Goal: Transaction & Acquisition: Book appointment/travel/reservation

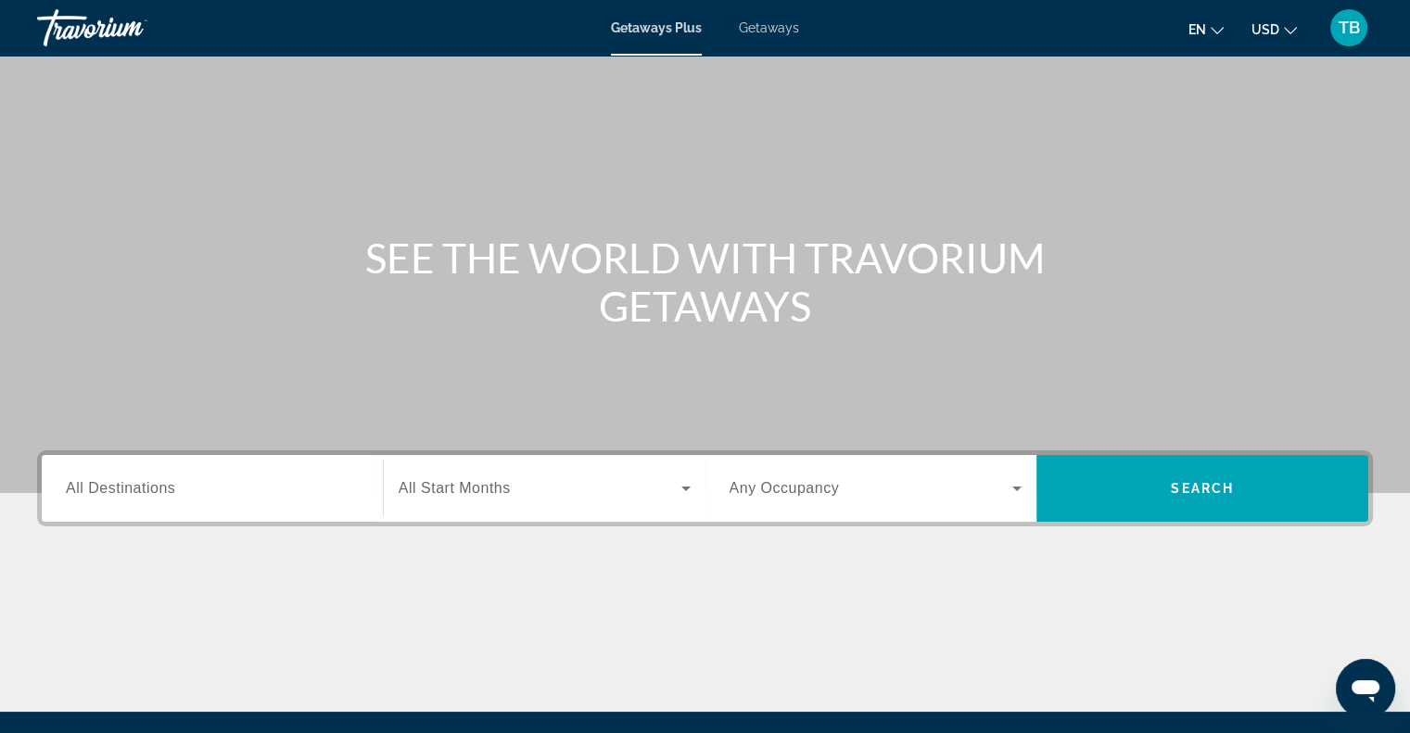
scroll to position [59, 0]
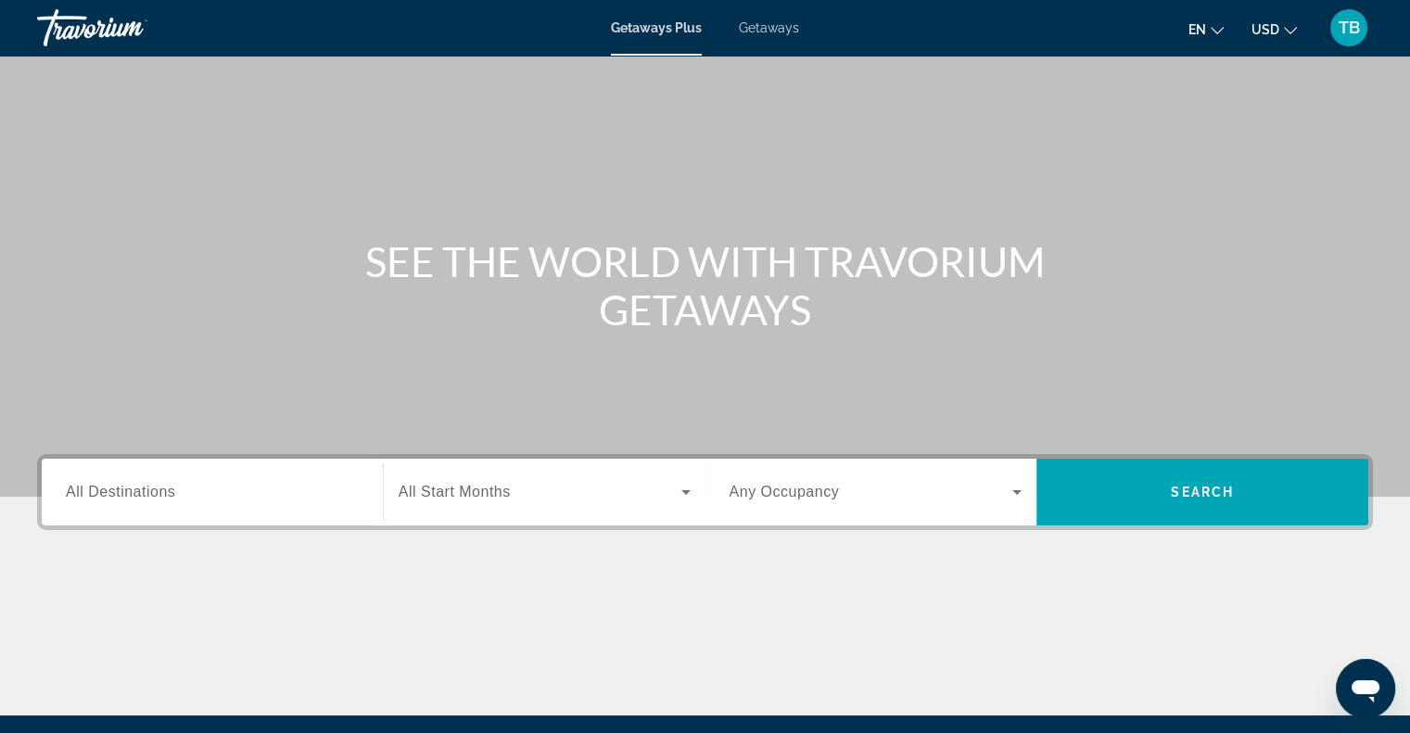
click at [232, 478] on div "Search widget" at bounding box center [212, 492] width 293 height 53
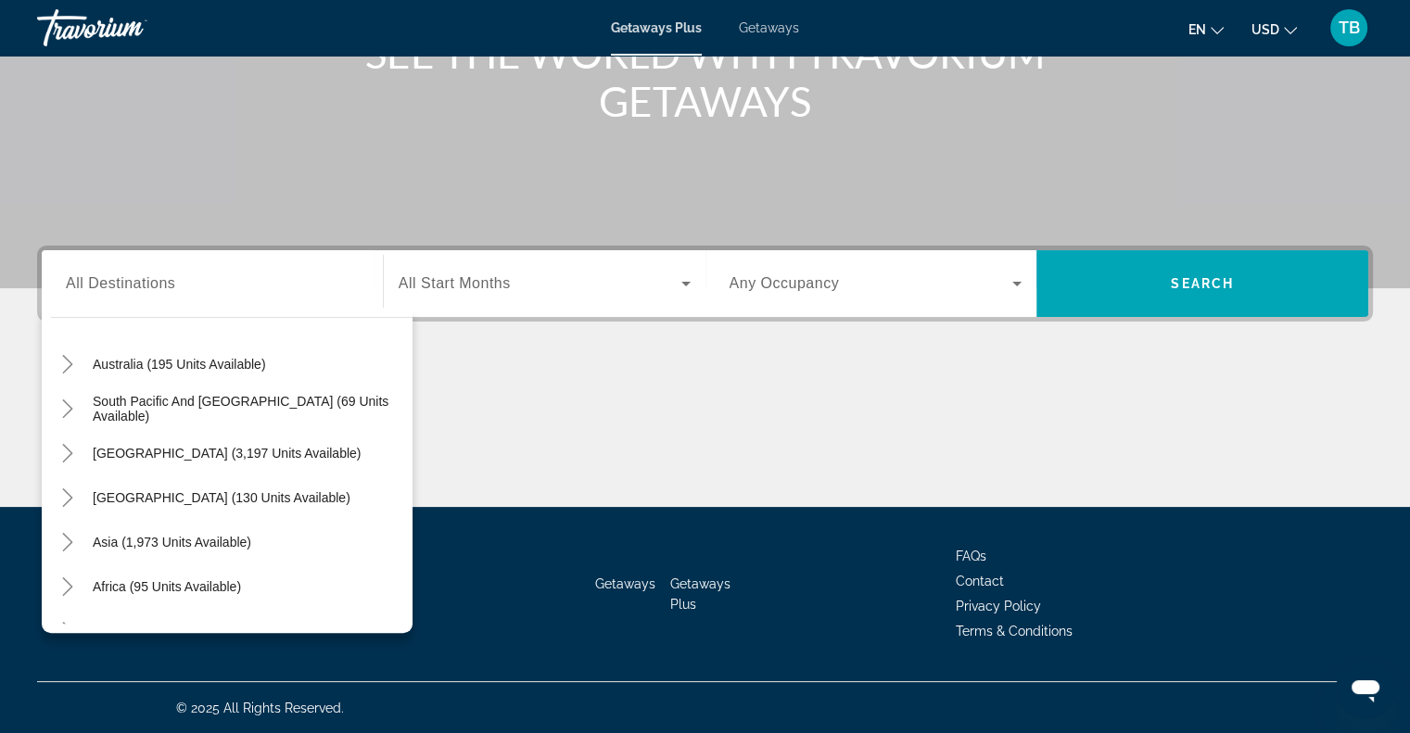
scroll to position [300, 0]
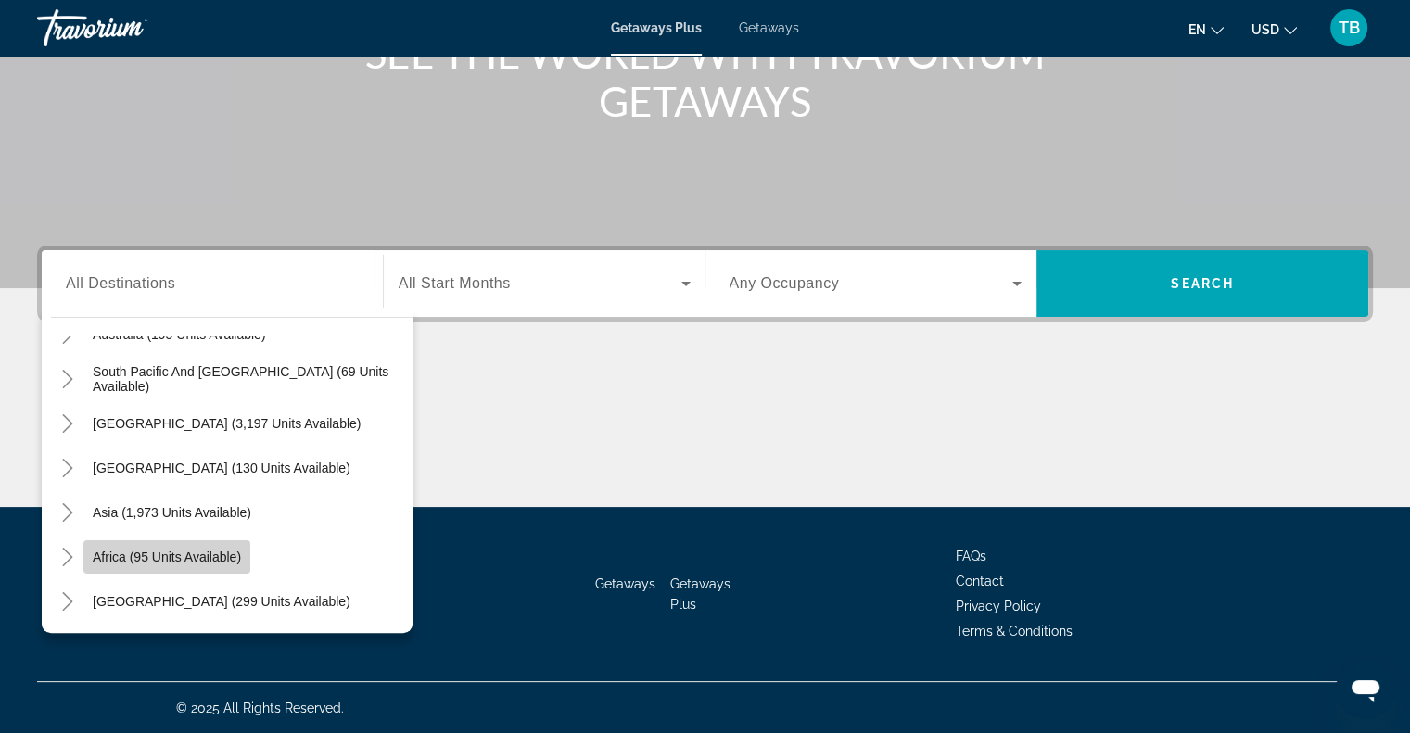
click at [123, 559] on span "Africa (95 units available)" at bounding box center [167, 557] width 148 height 15
type input "**********"
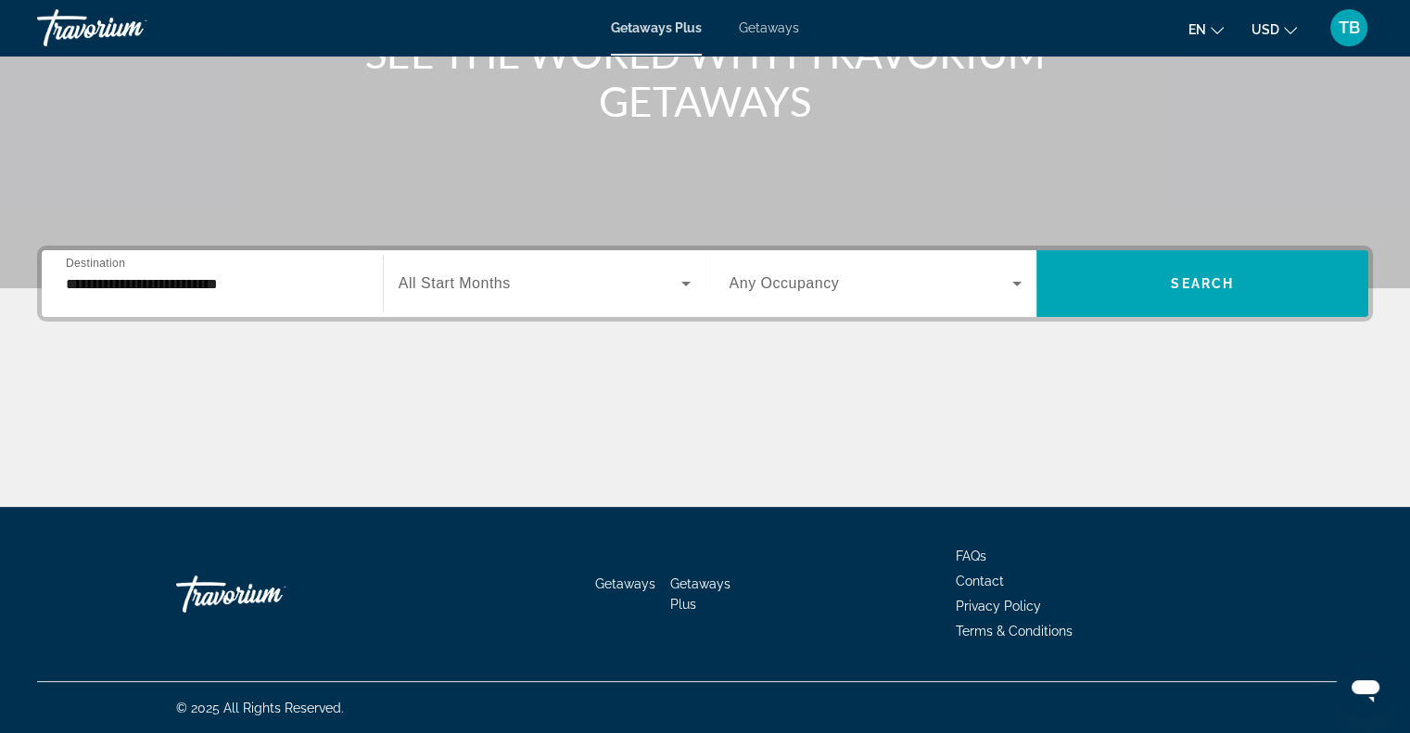
click at [450, 290] on span "All Start Months" at bounding box center [455, 283] width 112 height 16
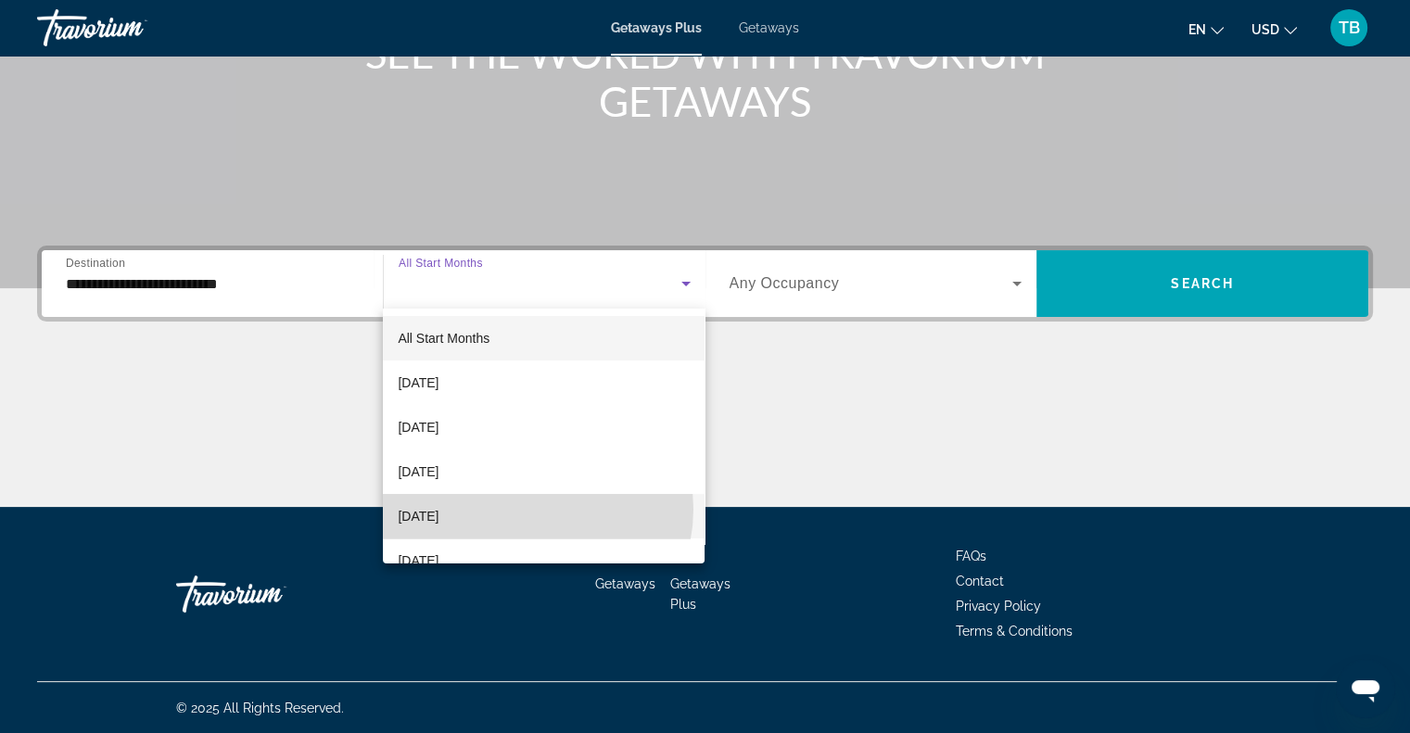
click at [524, 509] on mat-option "[DATE]" at bounding box center [544, 516] width 322 height 44
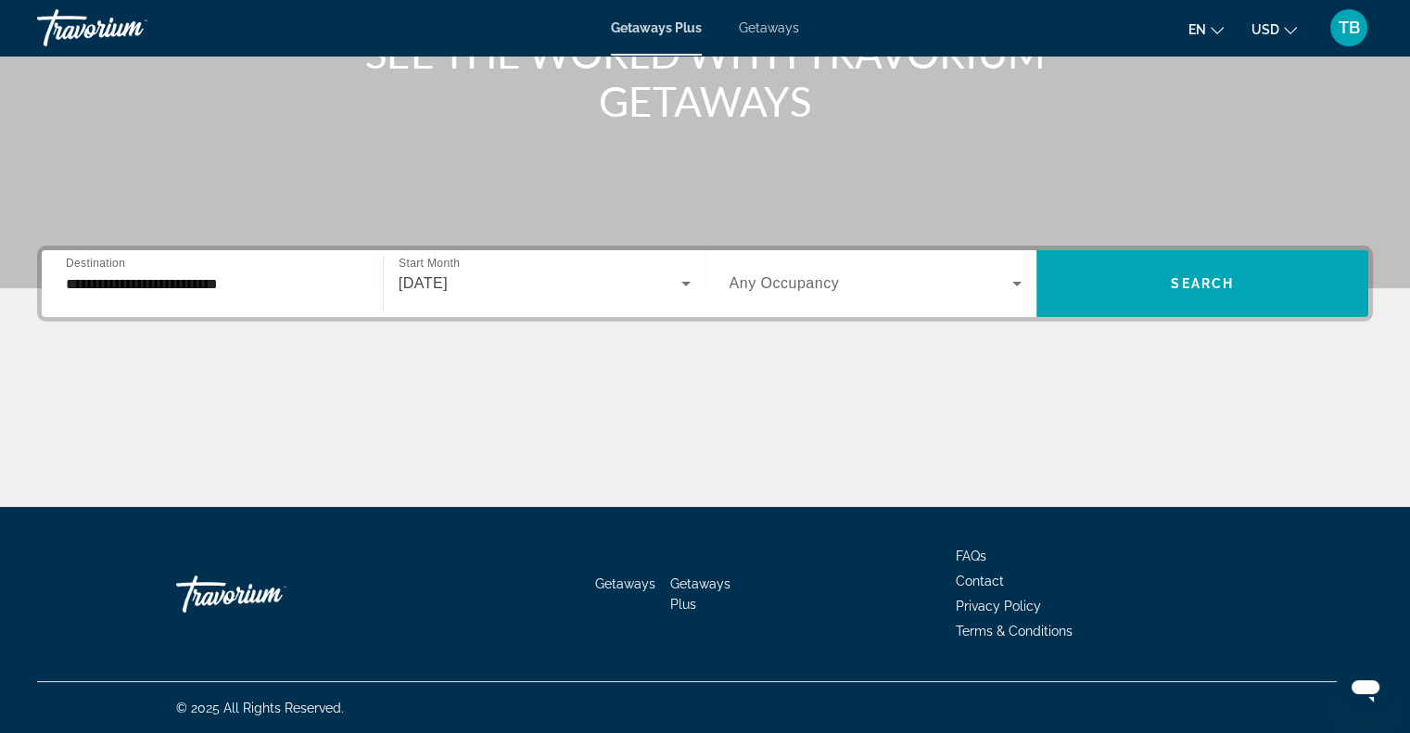
click at [807, 285] on span "Any Occupancy" at bounding box center [785, 283] width 110 height 16
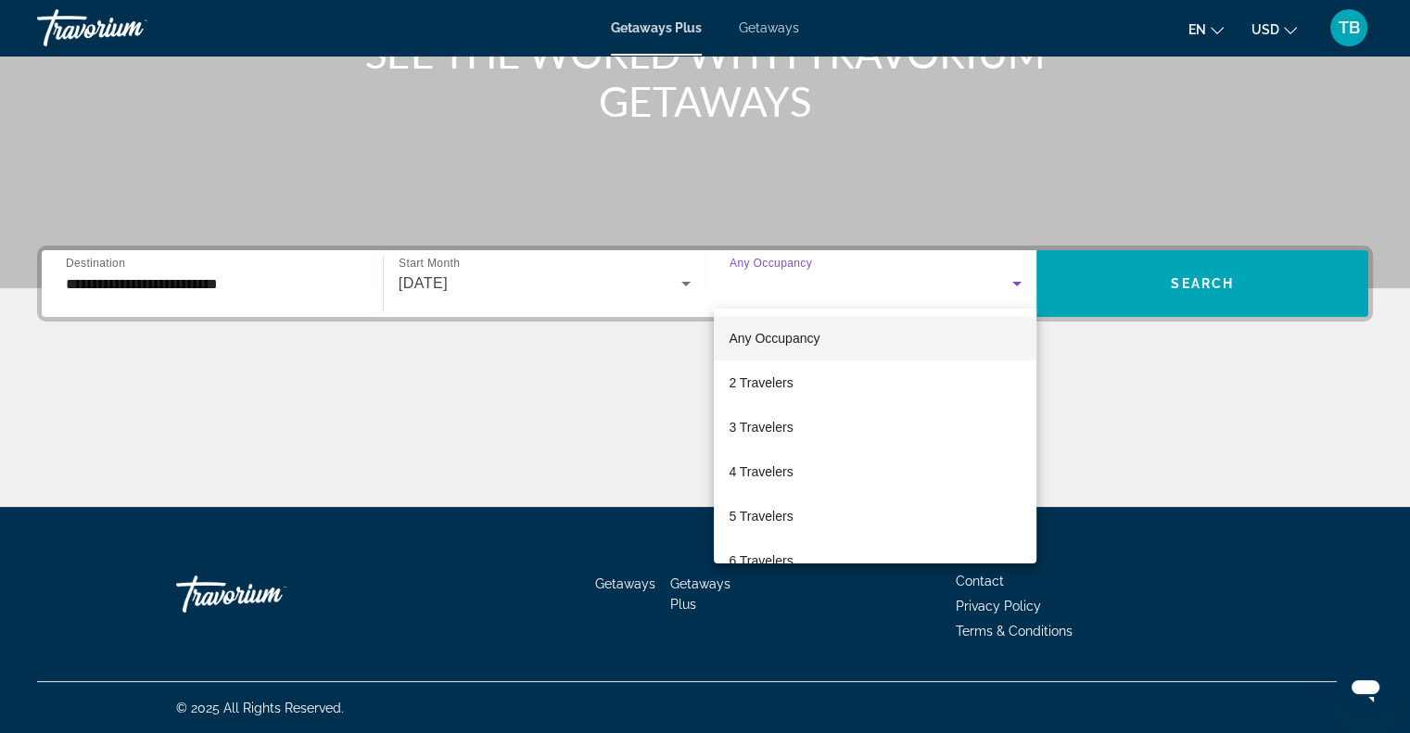
click at [1126, 345] on div at bounding box center [705, 366] width 1410 height 733
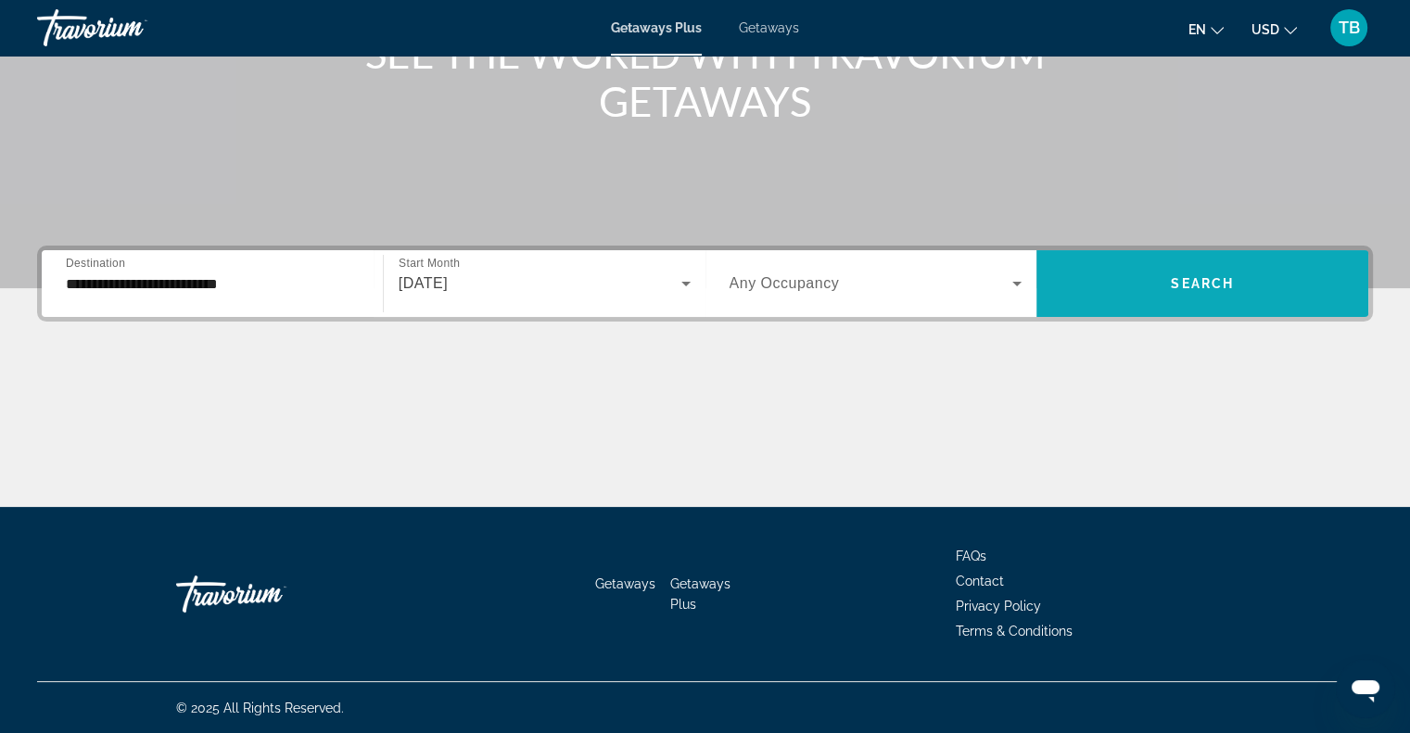
click at [1135, 282] on span "Search widget" at bounding box center [1202, 283] width 332 height 44
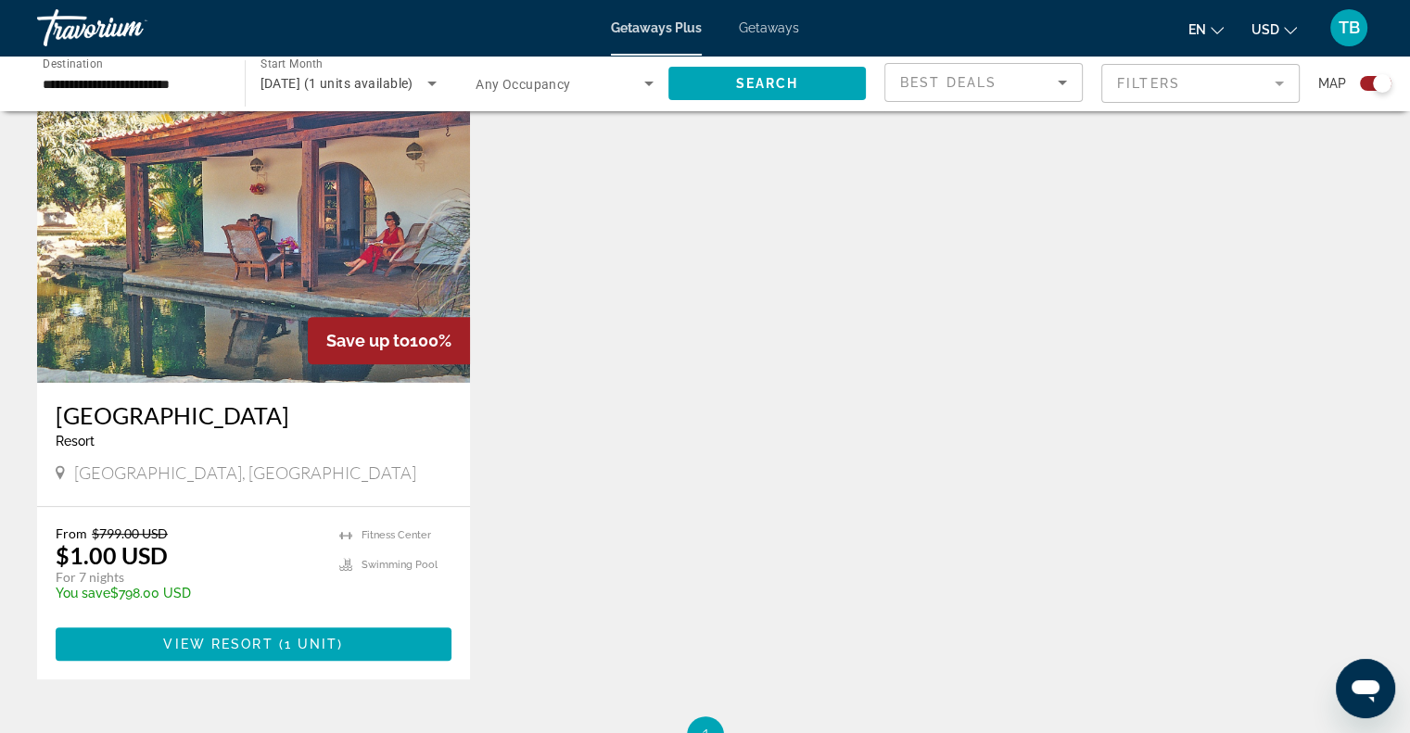
scroll to position [671, 0]
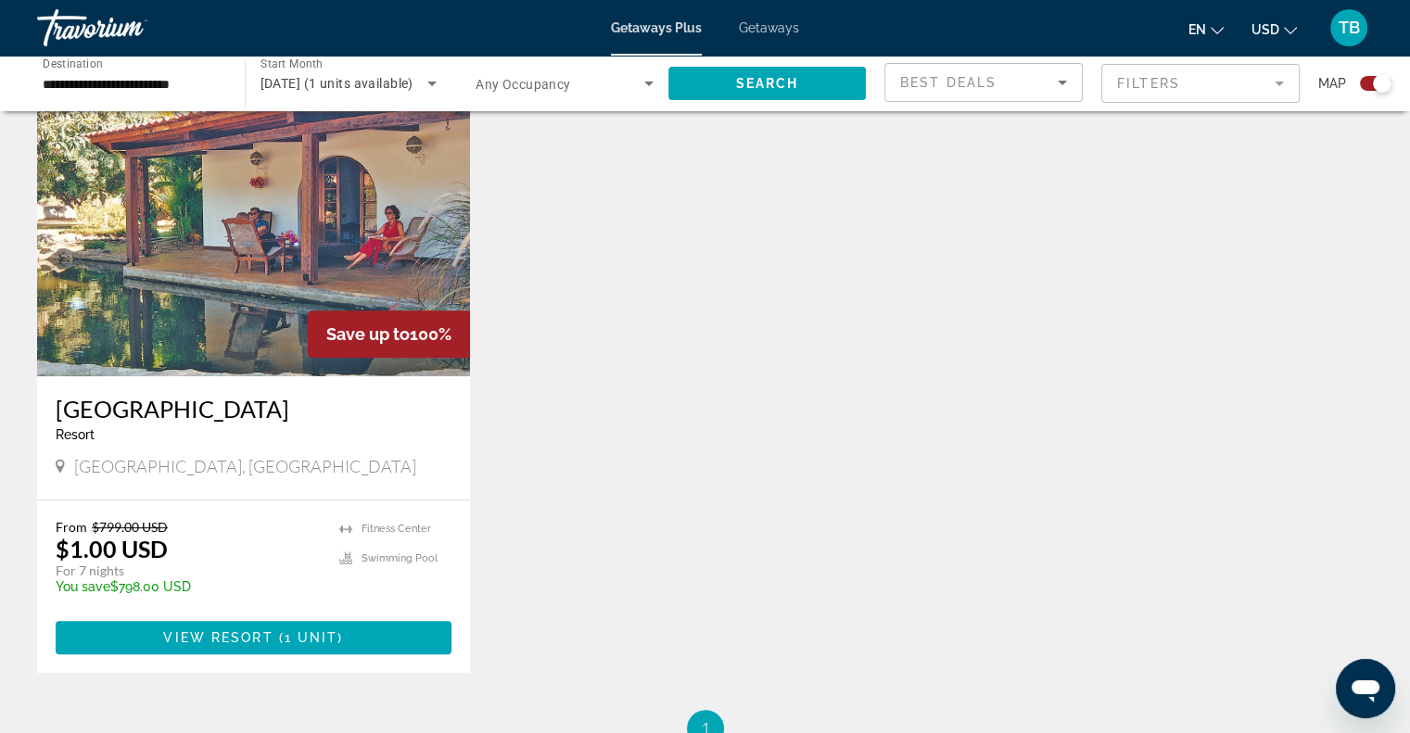
click at [323, 280] on img "Main content" at bounding box center [253, 228] width 433 height 297
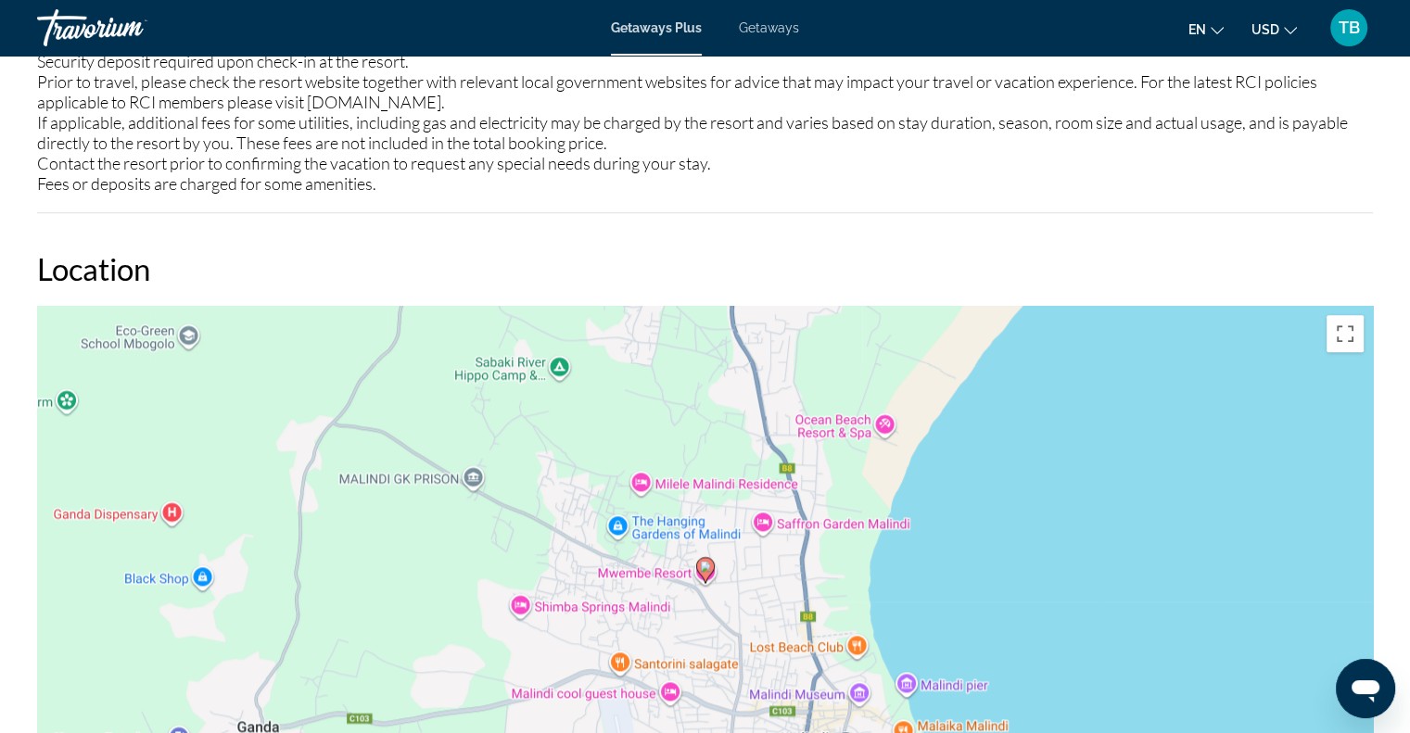
scroll to position [1113, 0]
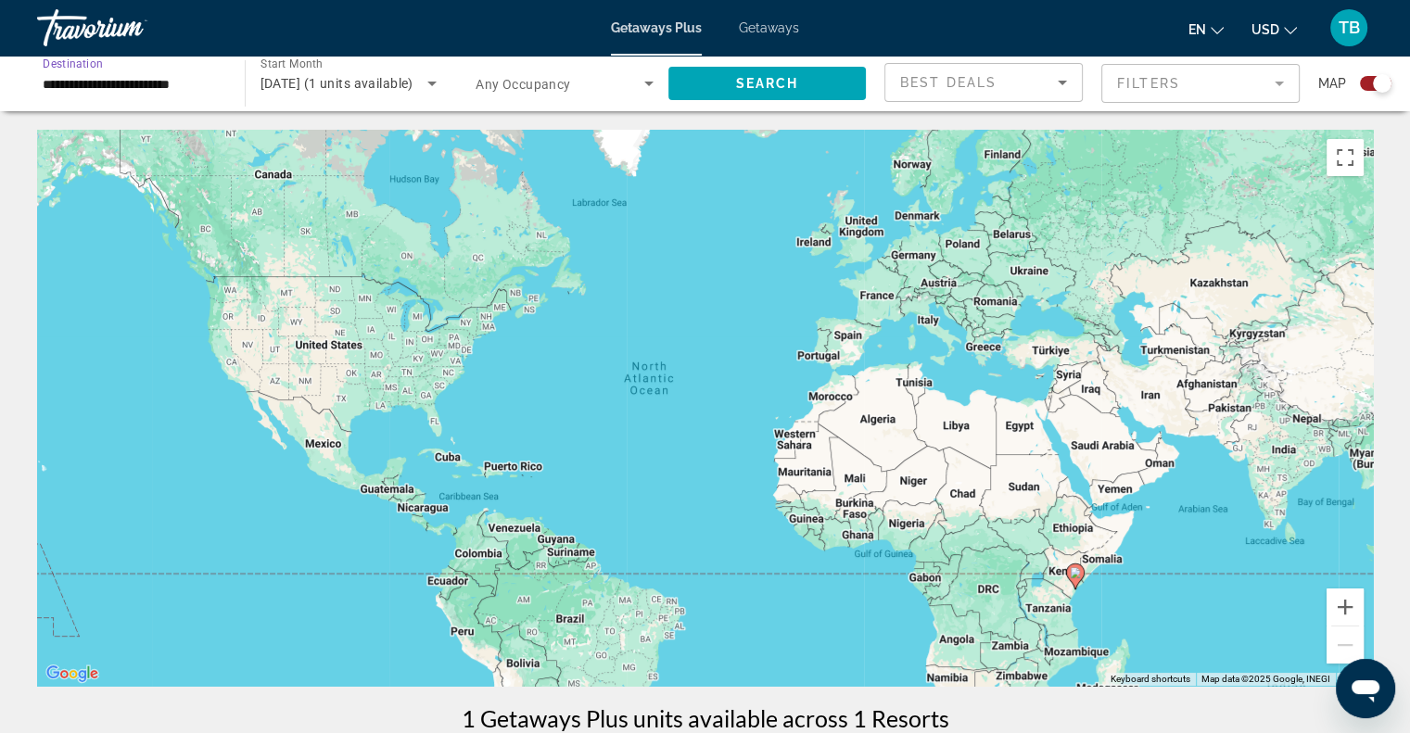
click at [204, 93] on input "**********" at bounding box center [132, 84] width 178 height 22
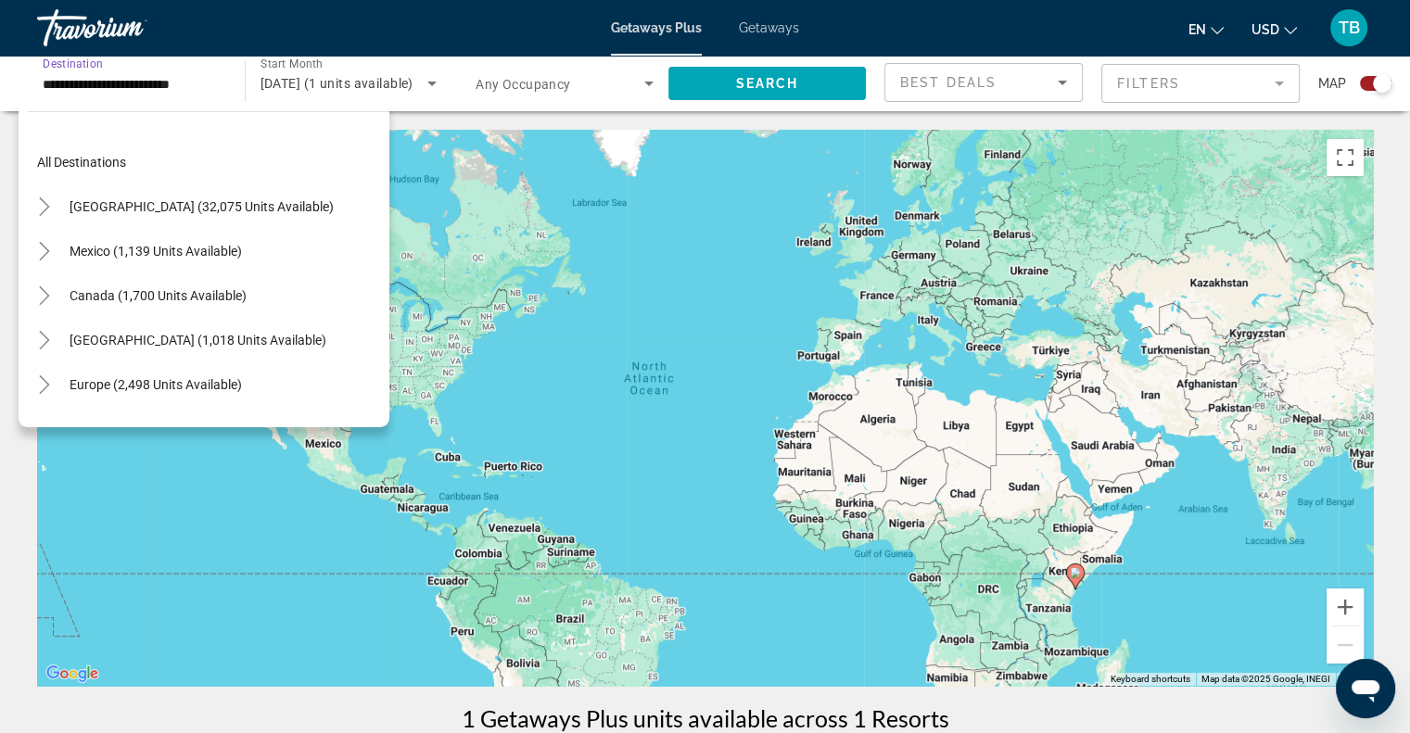
scroll to position [377, 0]
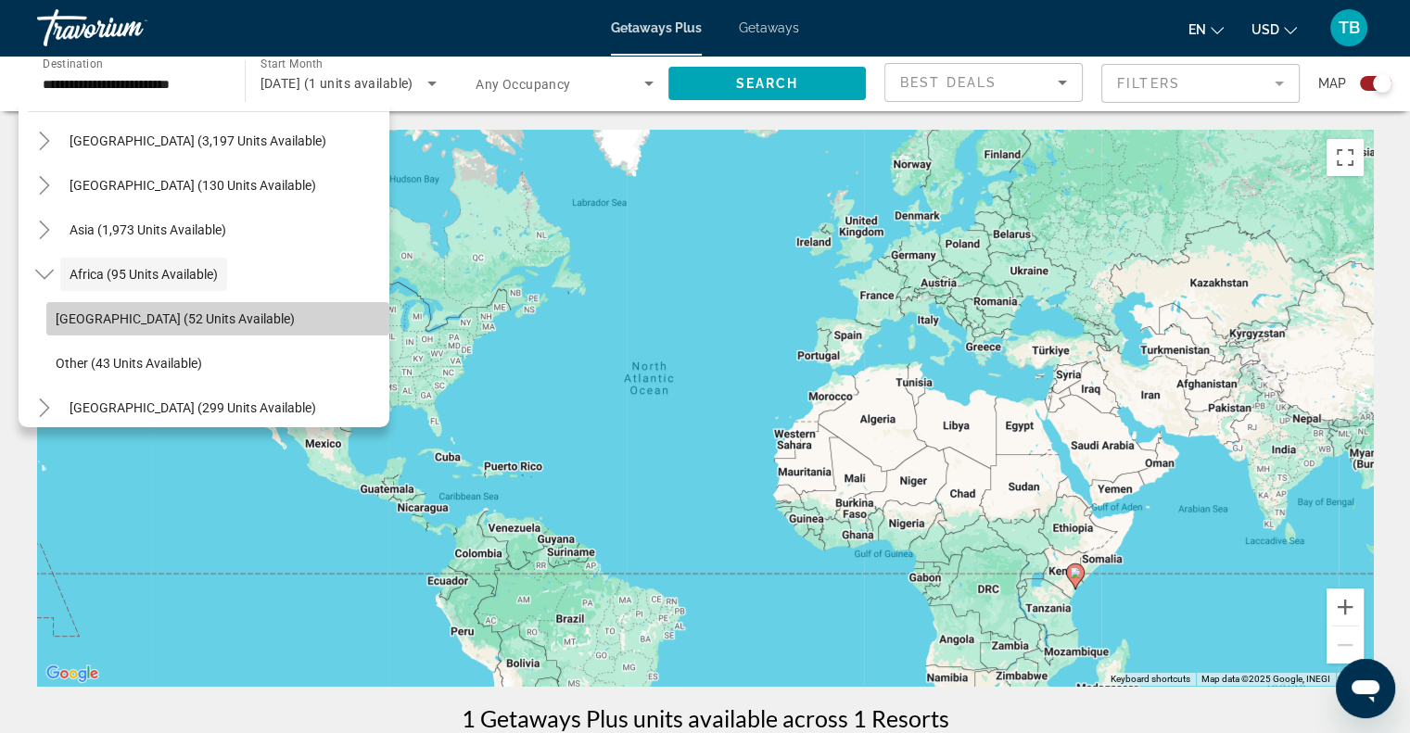
click at [240, 305] on span "Search widget" at bounding box center [217, 319] width 343 height 44
type input "**********"
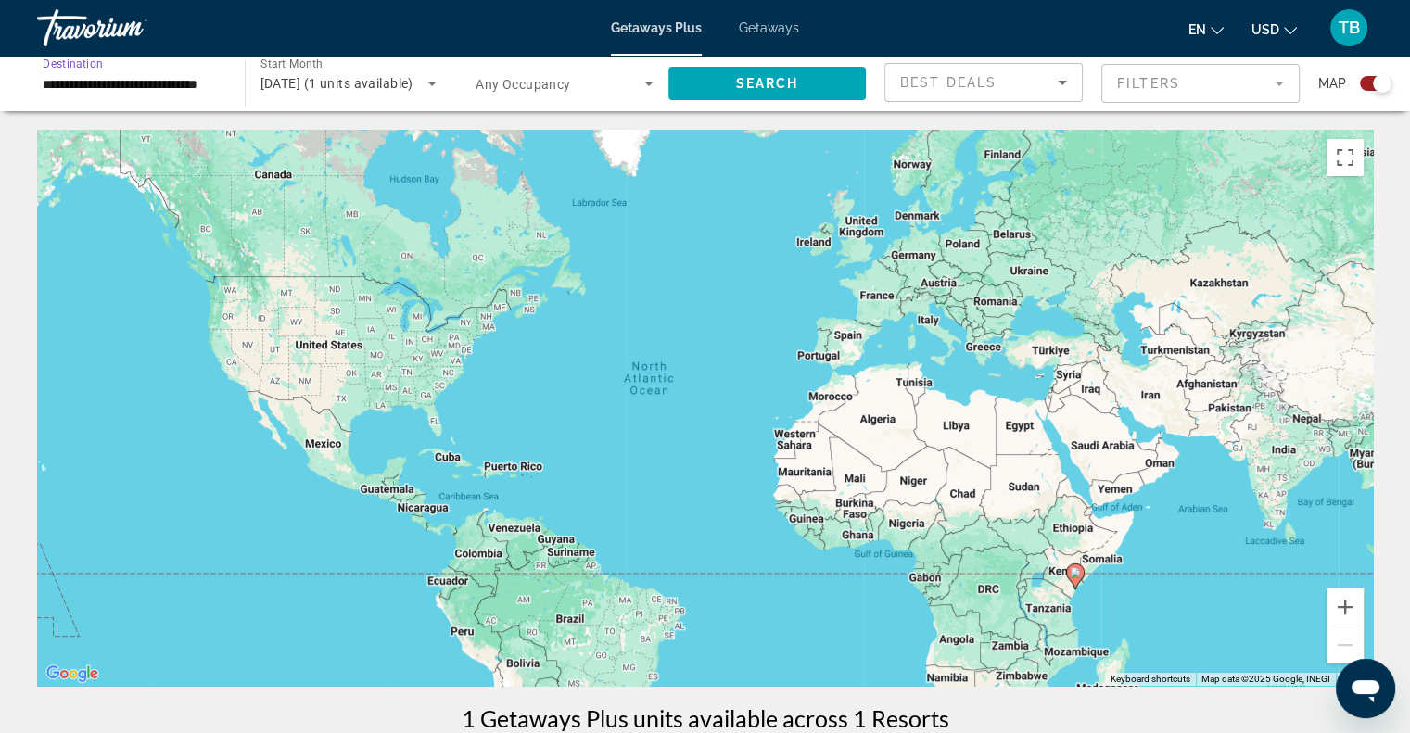
click at [423, 97] on div "[DATE] (1 units available)" at bounding box center [349, 83] width 177 height 52
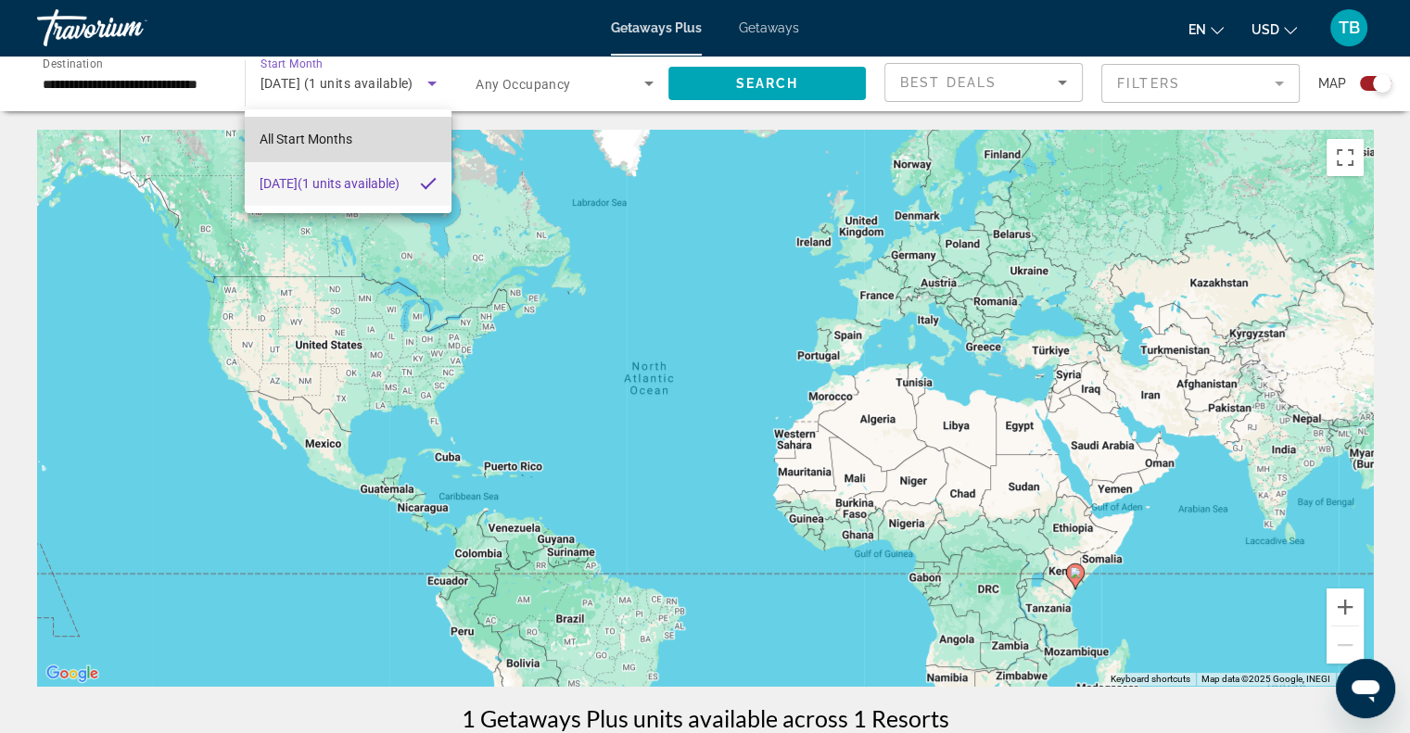
click at [378, 146] on mat-option "All Start Months" at bounding box center [348, 139] width 207 height 44
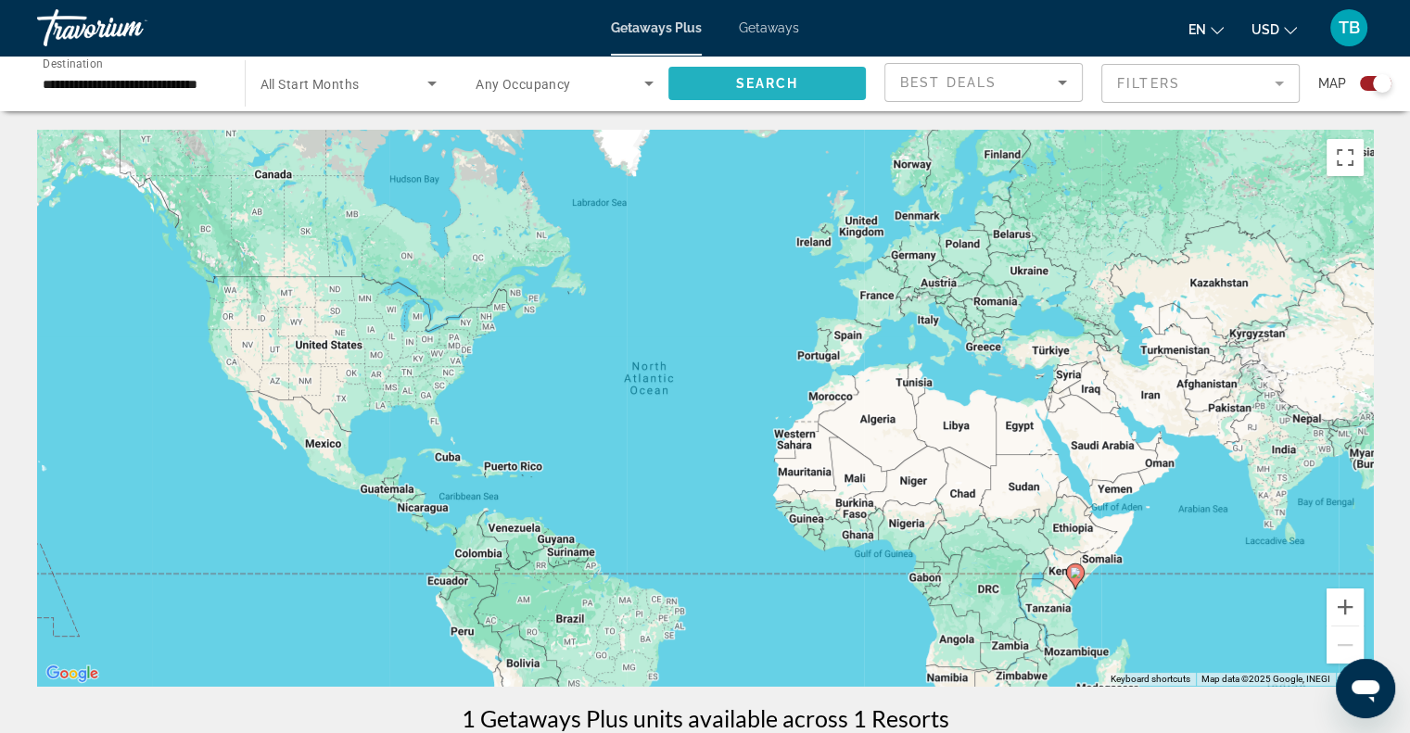
click at [813, 84] on span "Search widget" at bounding box center [767, 83] width 198 height 44
click at [1364, 84] on div "Search widget" at bounding box center [1376, 83] width 32 height 15
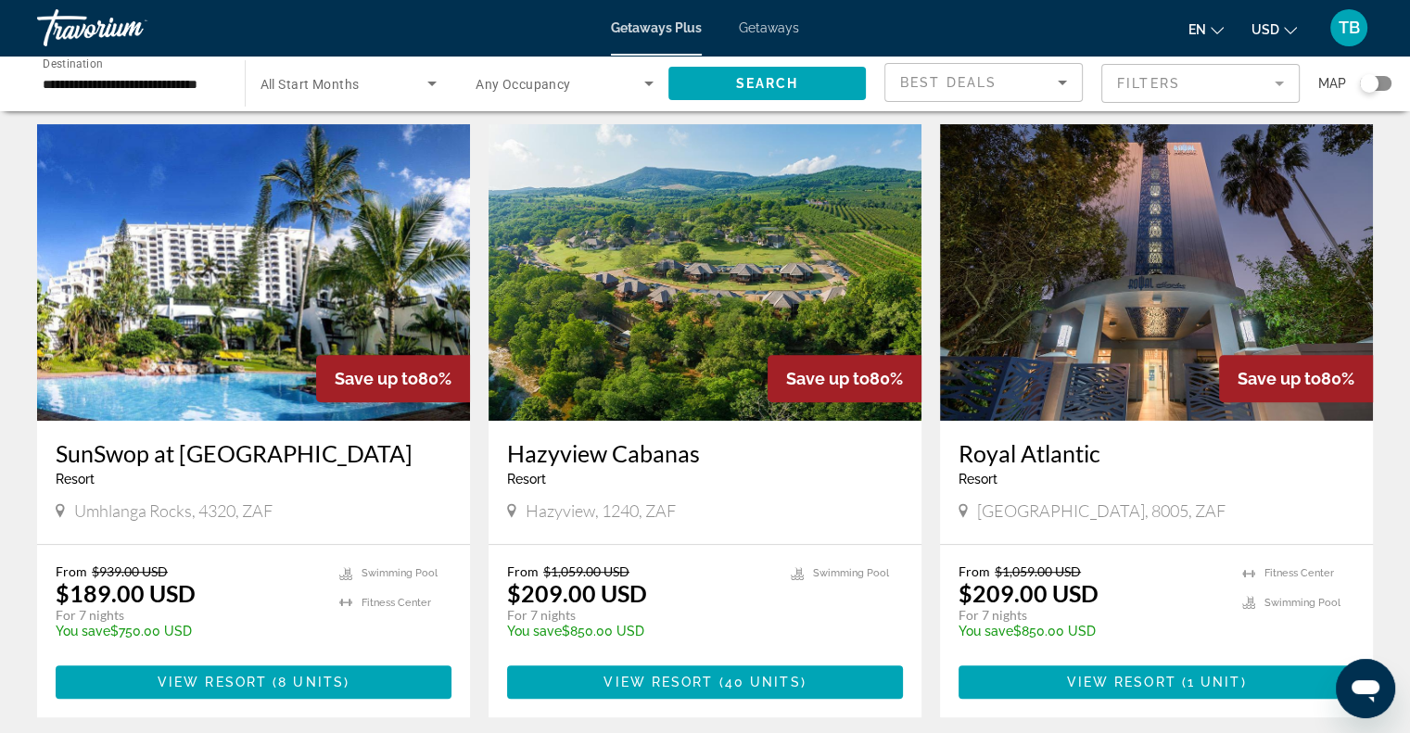
scroll to position [679, 0]
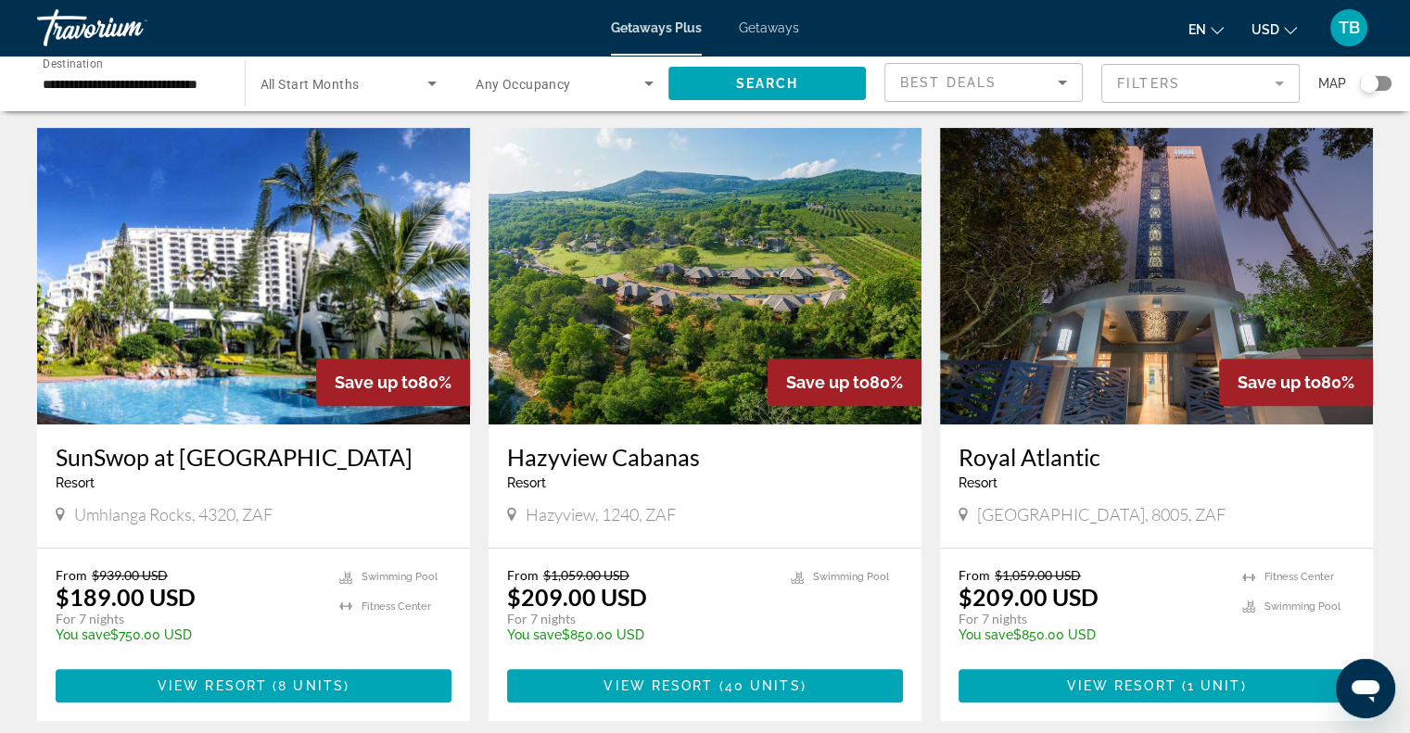
click at [1187, 292] on img "Main content" at bounding box center [1156, 276] width 433 height 297
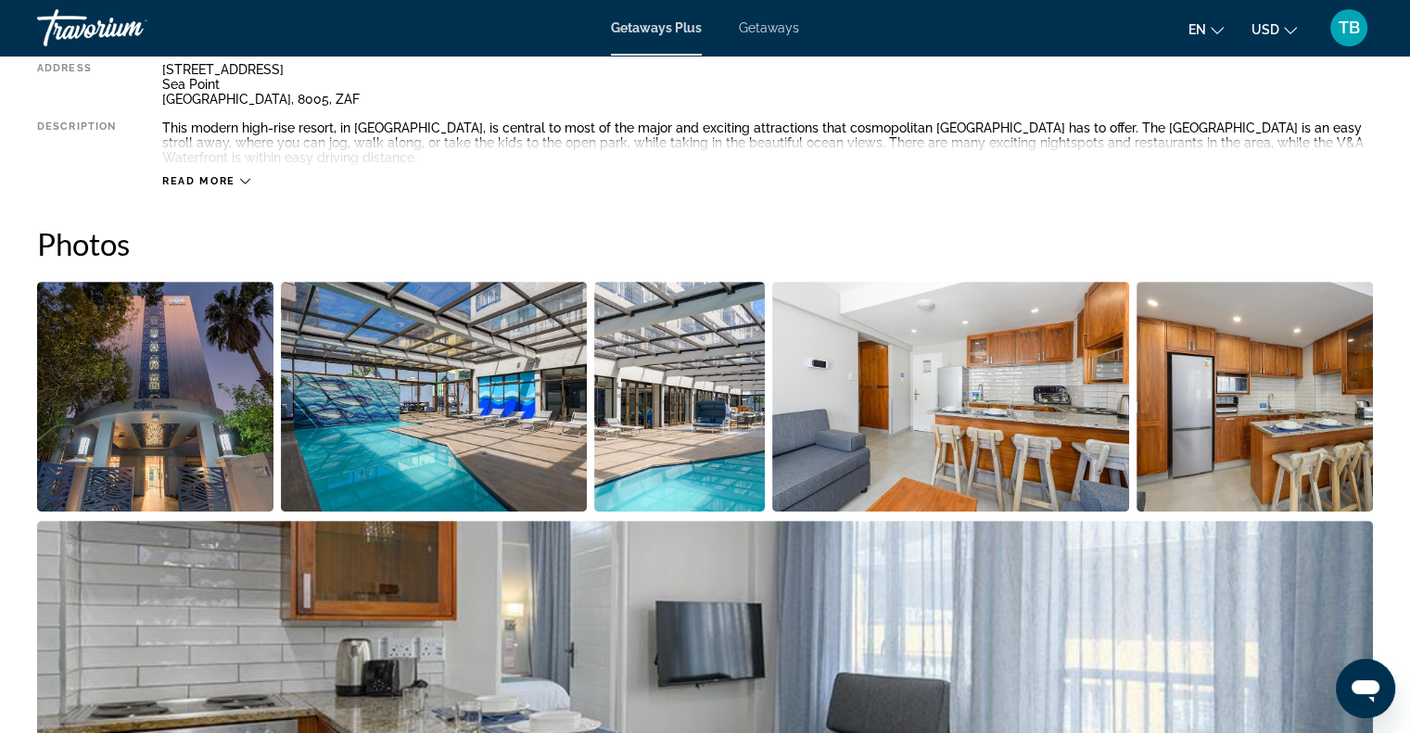
scroll to position [731, 0]
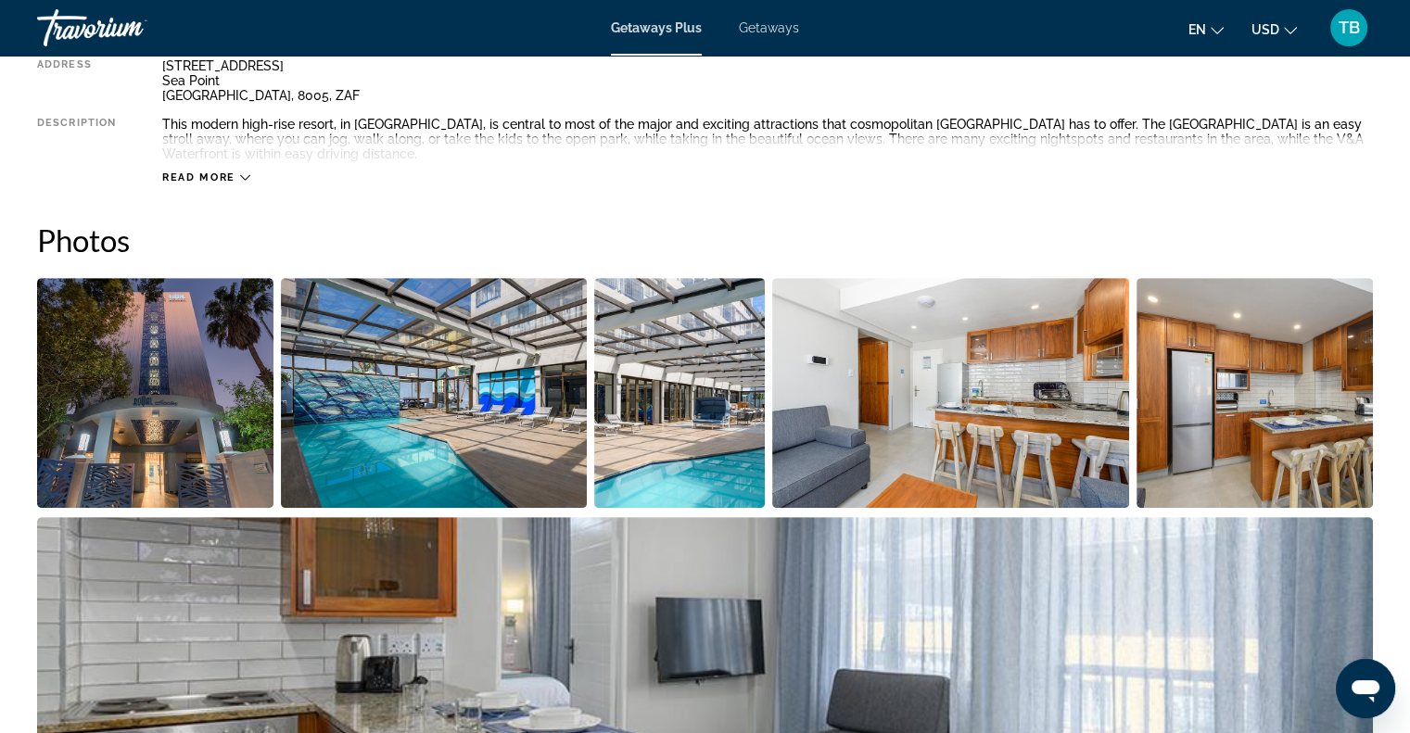
click at [234, 177] on span "Read more" at bounding box center [198, 178] width 73 height 12
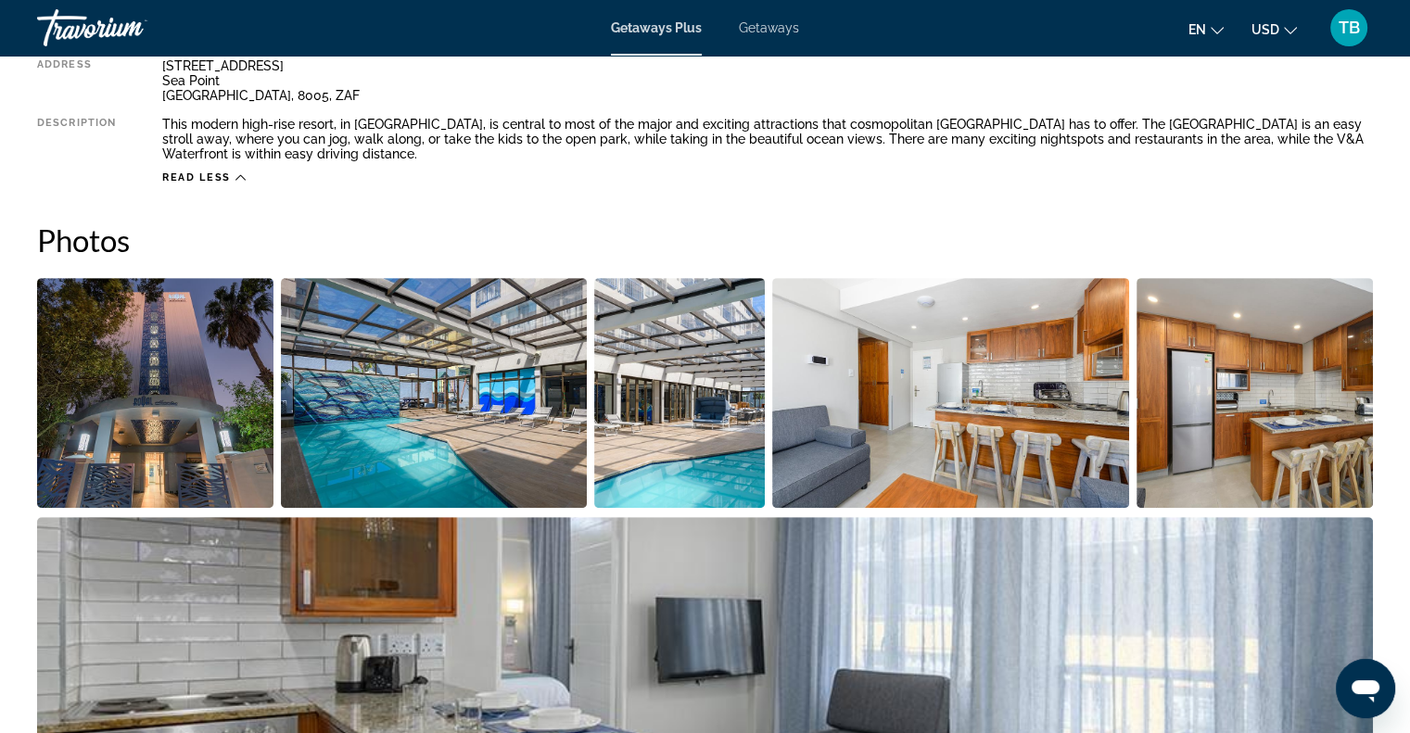
click at [209, 355] on img "Open full-screen image slider" at bounding box center [155, 393] width 236 height 230
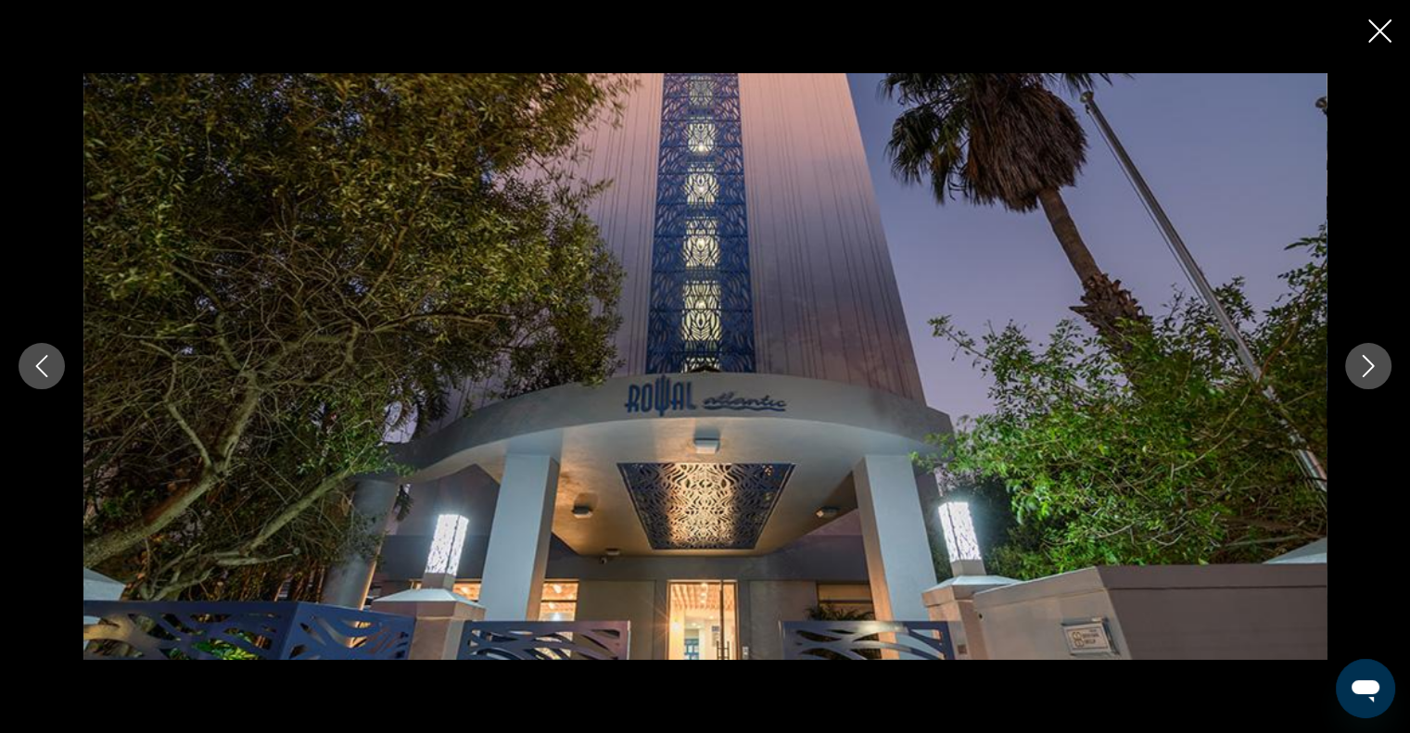
click at [1368, 348] on button "Next image" at bounding box center [1368, 366] width 46 height 46
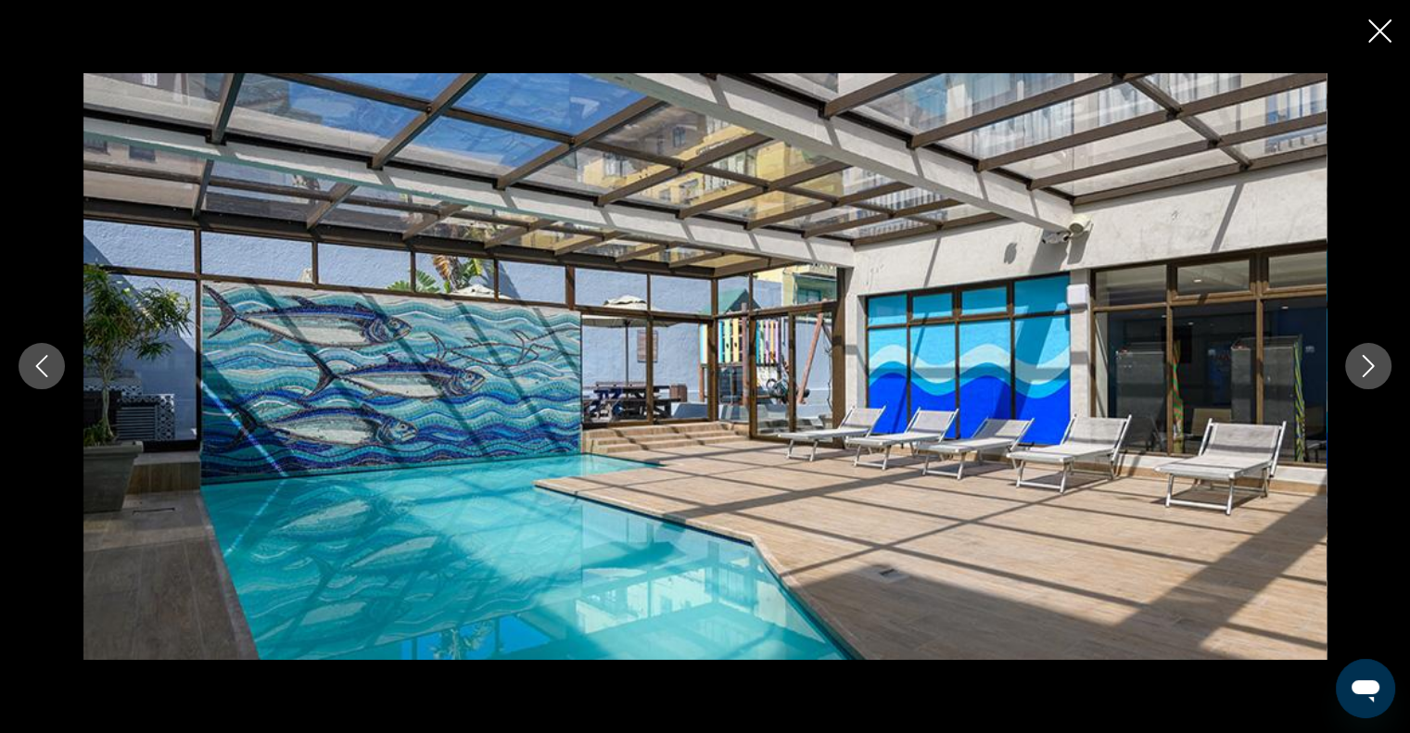
click at [1368, 348] on button "Next image" at bounding box center [1368, 366] width 46 height 46
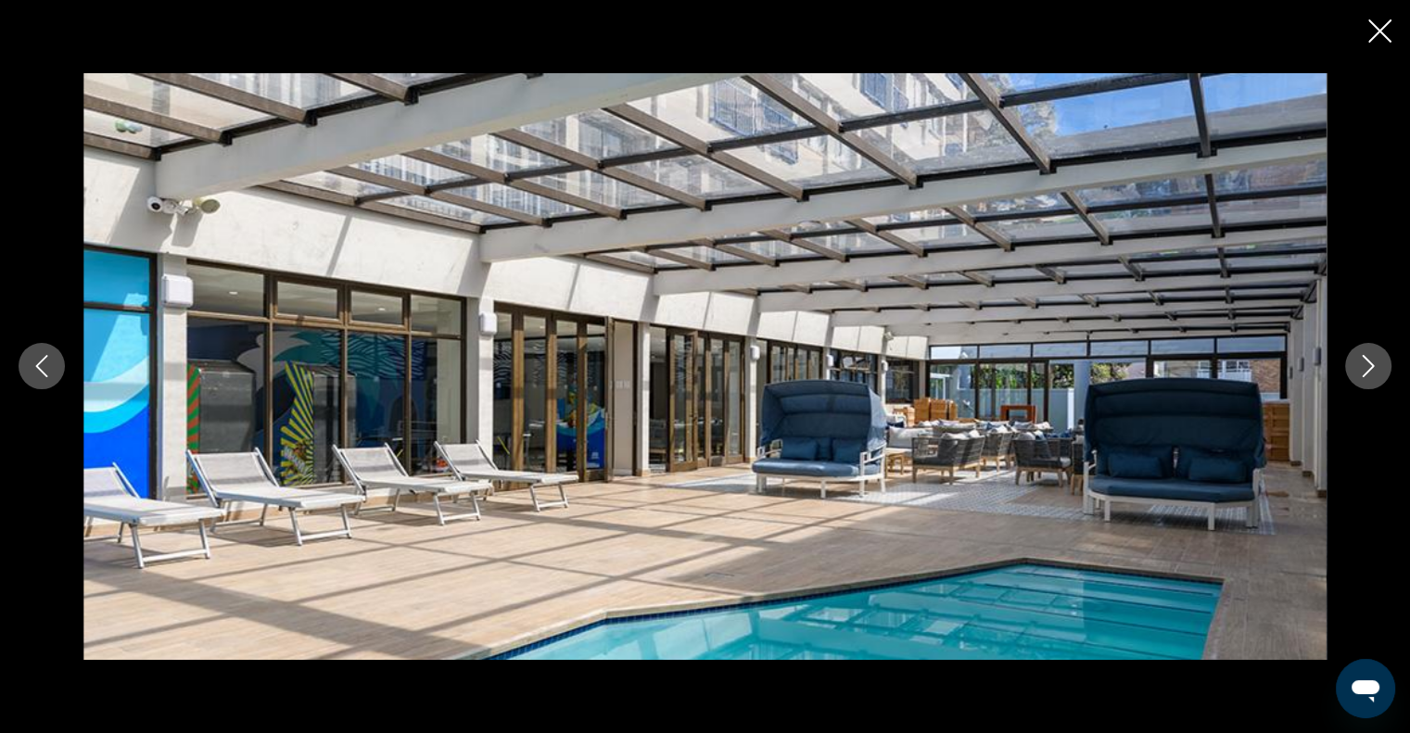
click at [1368, 348] on button "Next image" at bounding box center [1368, 366] width 46 height 46
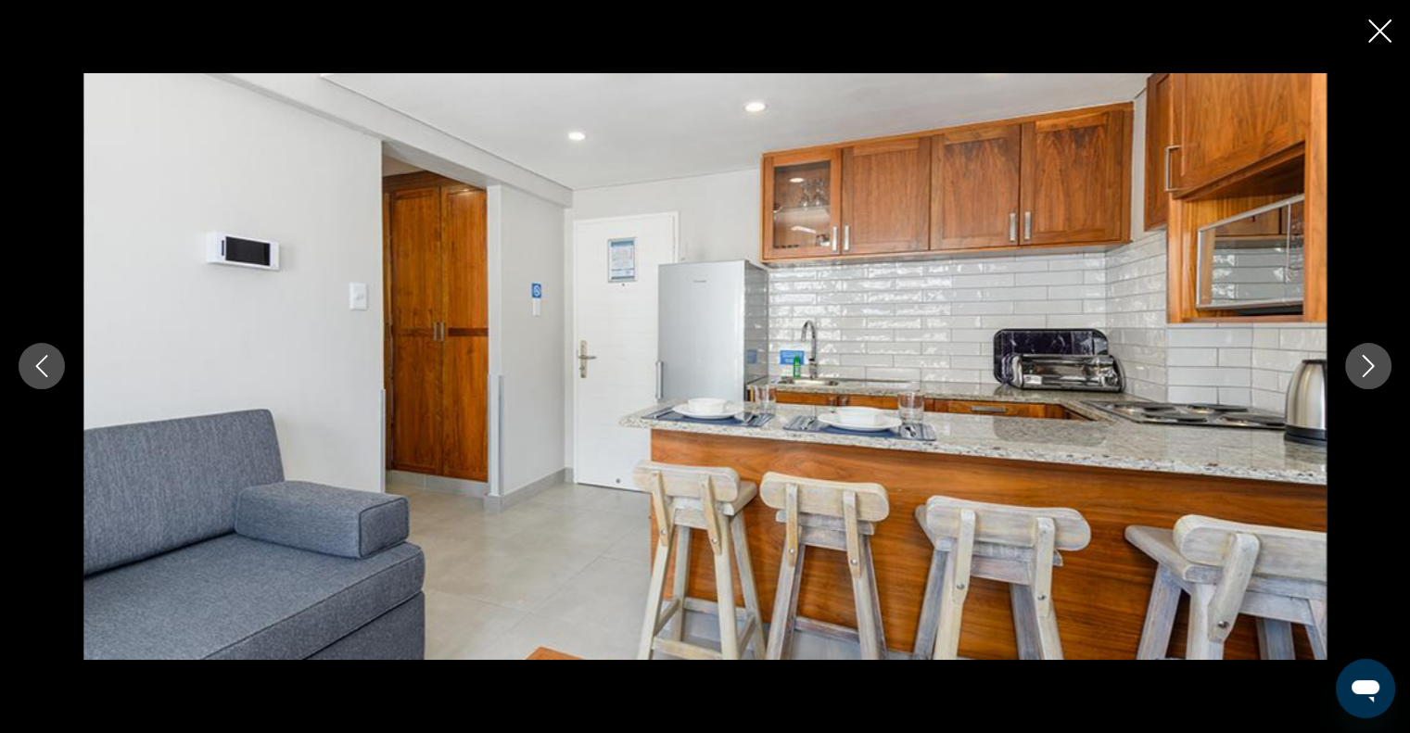
click at [1368, 348] on button "Next image" at bounding box center [1368, 366] width 46 height 46
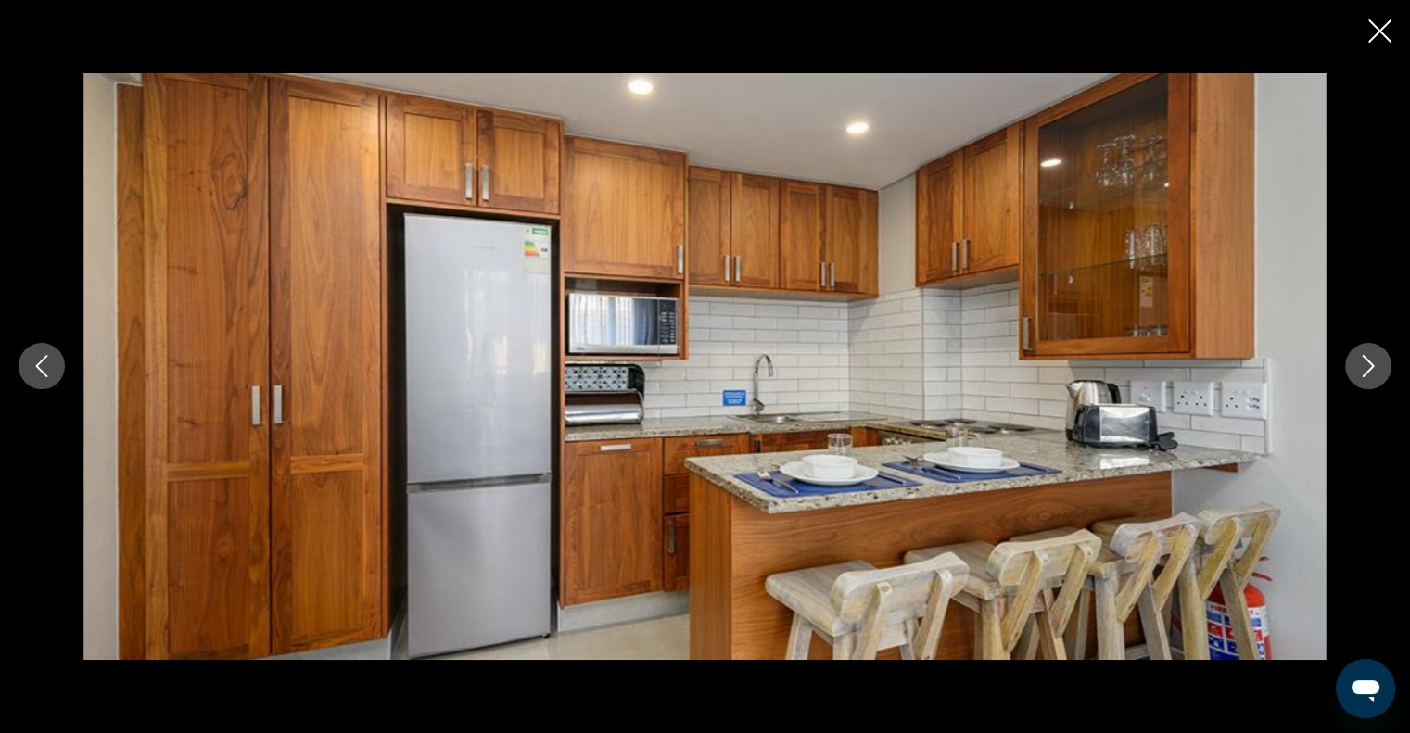
click at [1368, 348] on button "Next image" at bounding box center [1368, 366] width 46 height 46
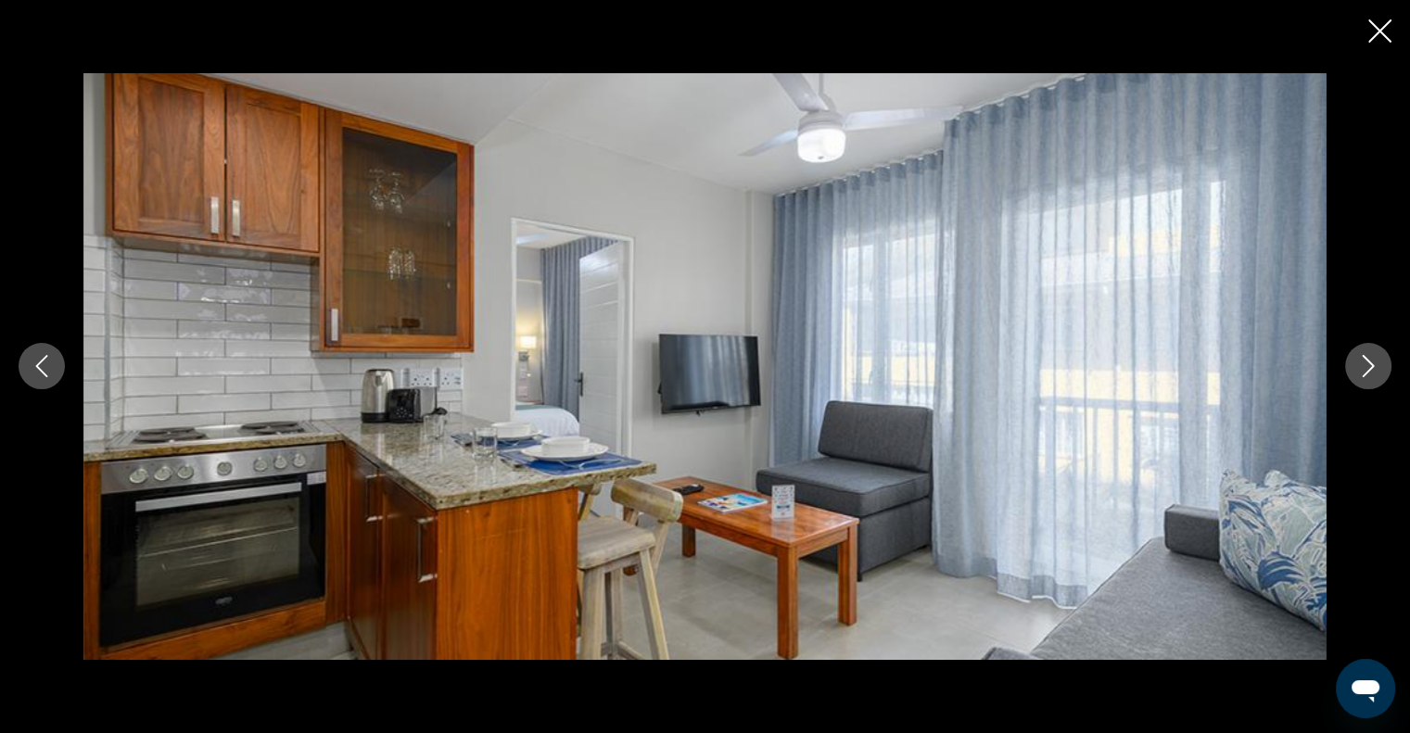
click at [1368, 348] on button "Next image" at bounding box center [1368, 366] width 46 height 46
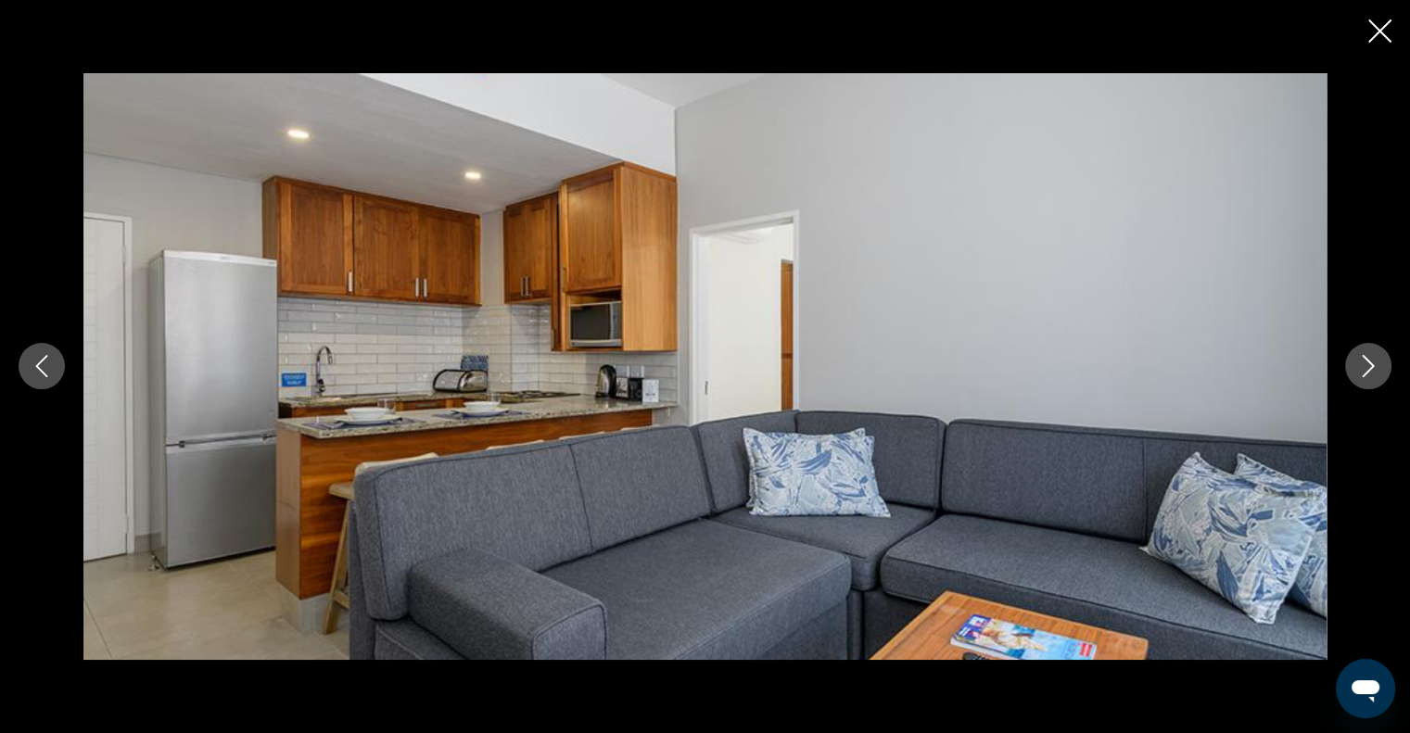
click at [1366, 362] on icon "Next image" at bounding box center [1368, 366] width 22 height 22
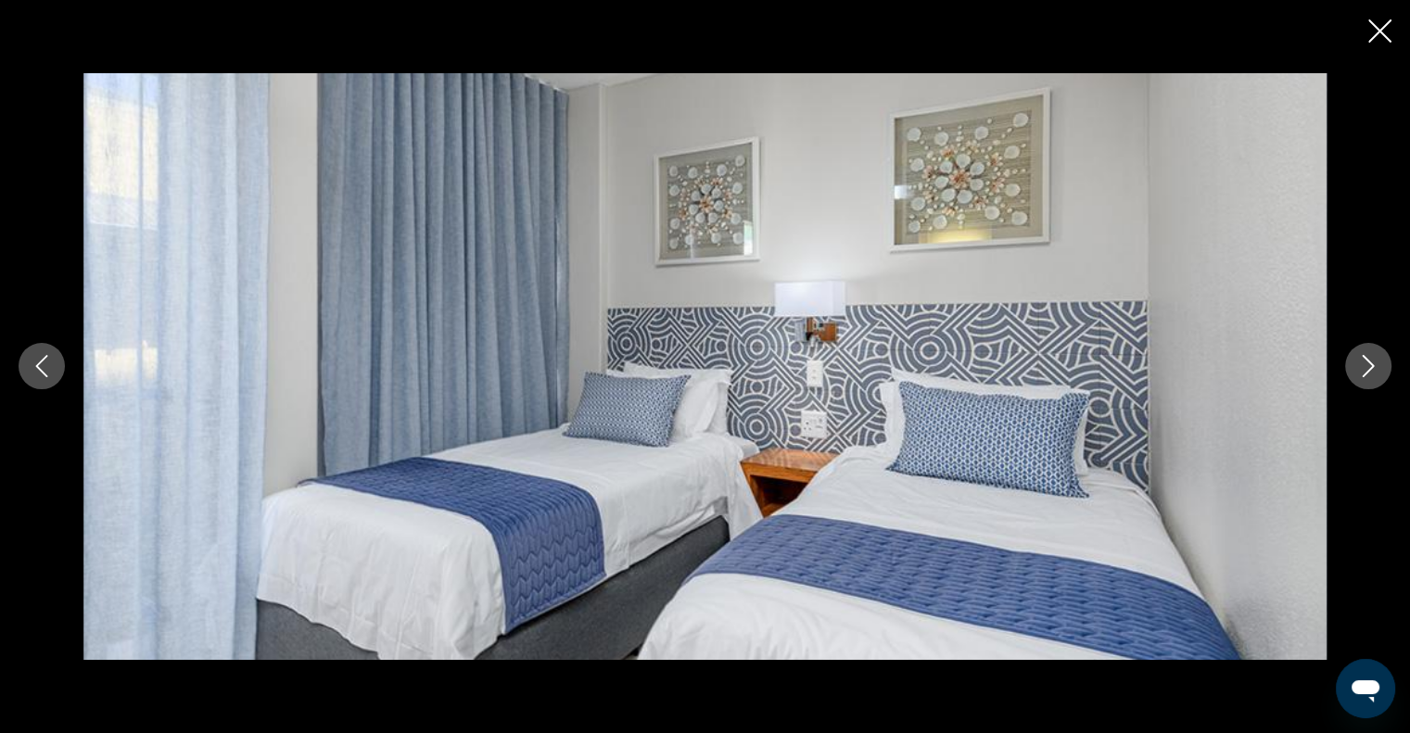
click at [1366, 362] on icon "Next image" at bounding box center [1368, 366] width 22 height 22
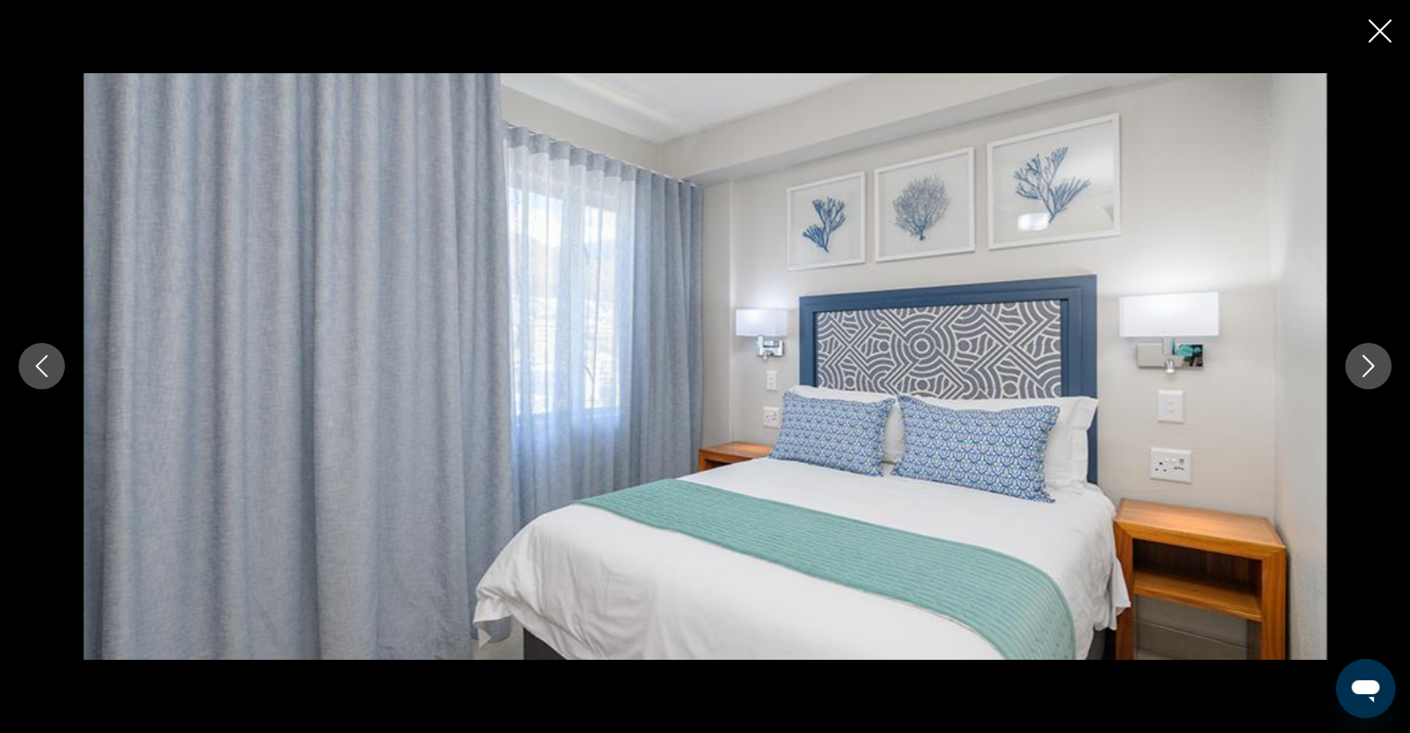
click at [1366, 362] on icon "Next image" at bounding box center [1368, 366] width 22 height 22
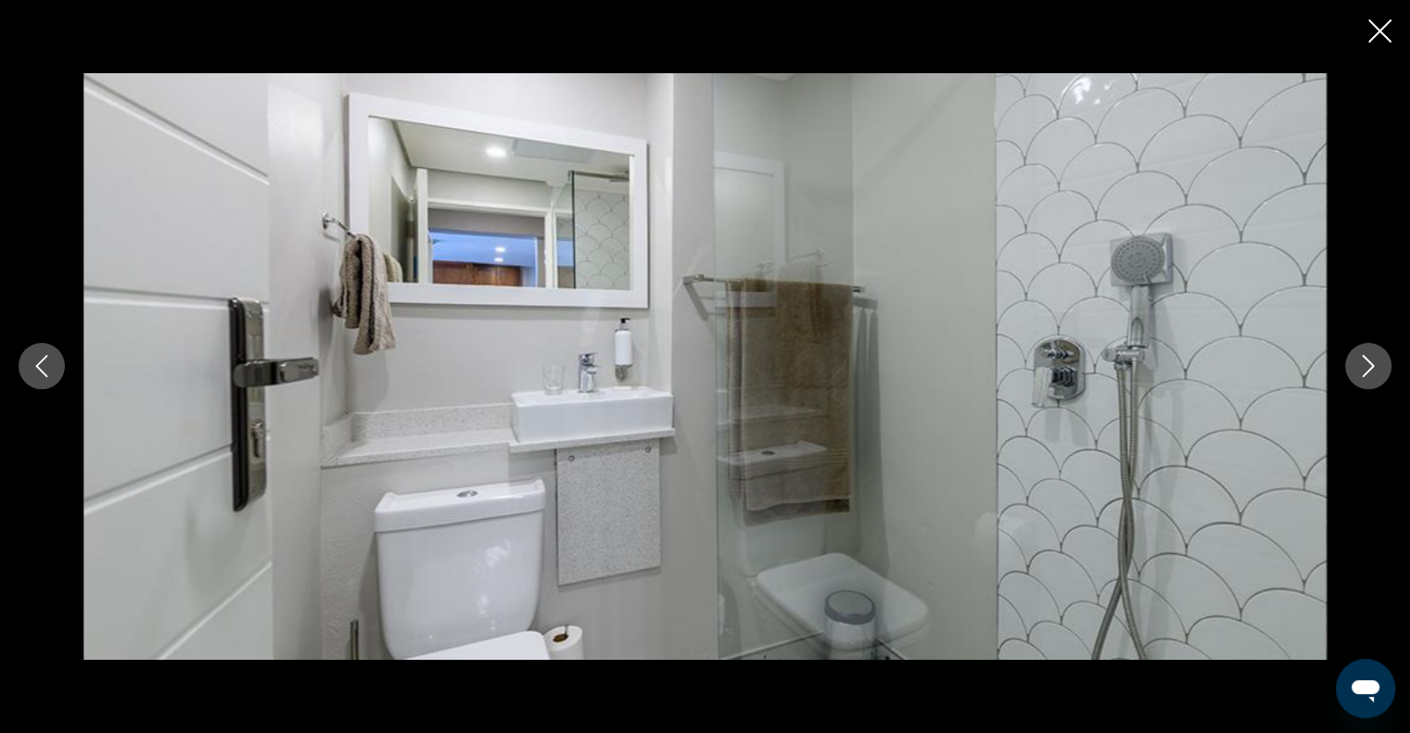
click at [1366, 362] on icon "Next image" at bounding box center [1368, 366] width 22 height 22
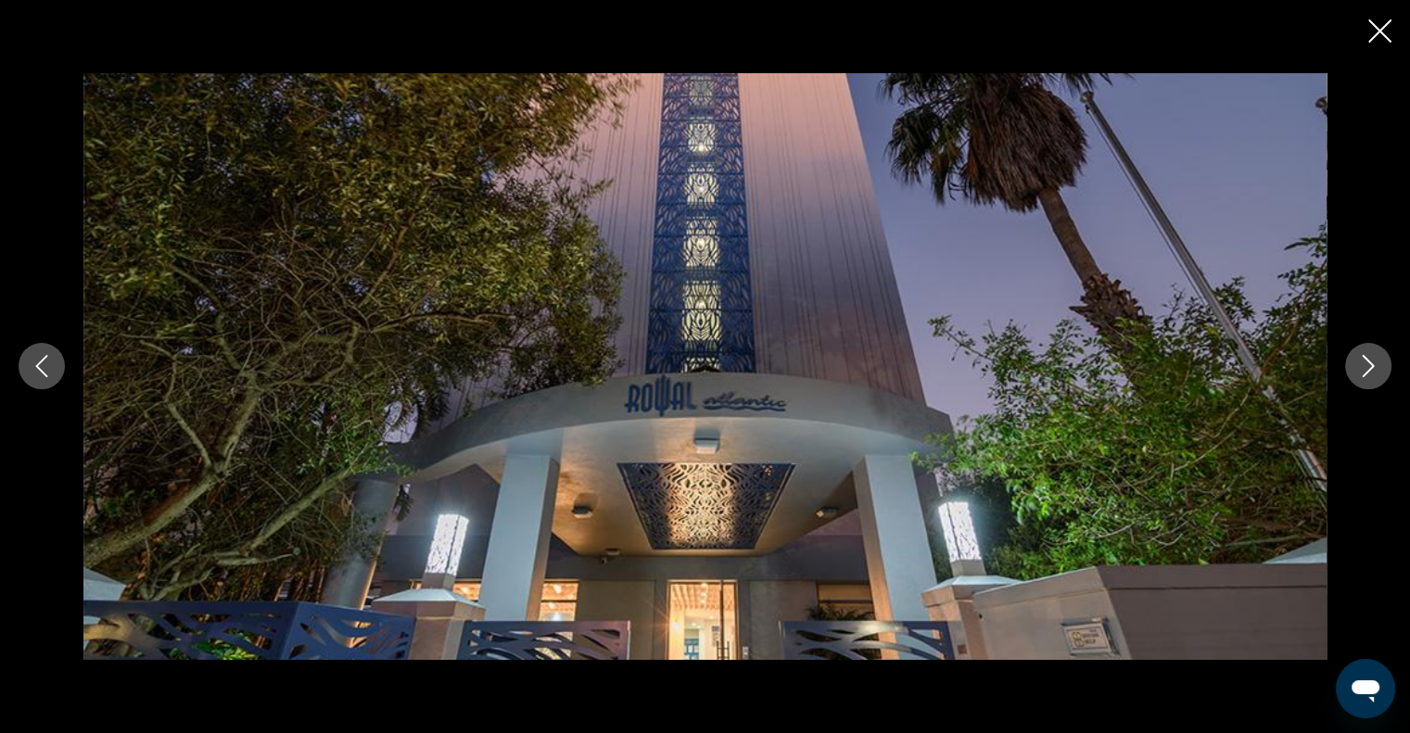
click at [1383, 27] on icon "Close slideshow" at bounding box center [1379, 30] width 23 height 23
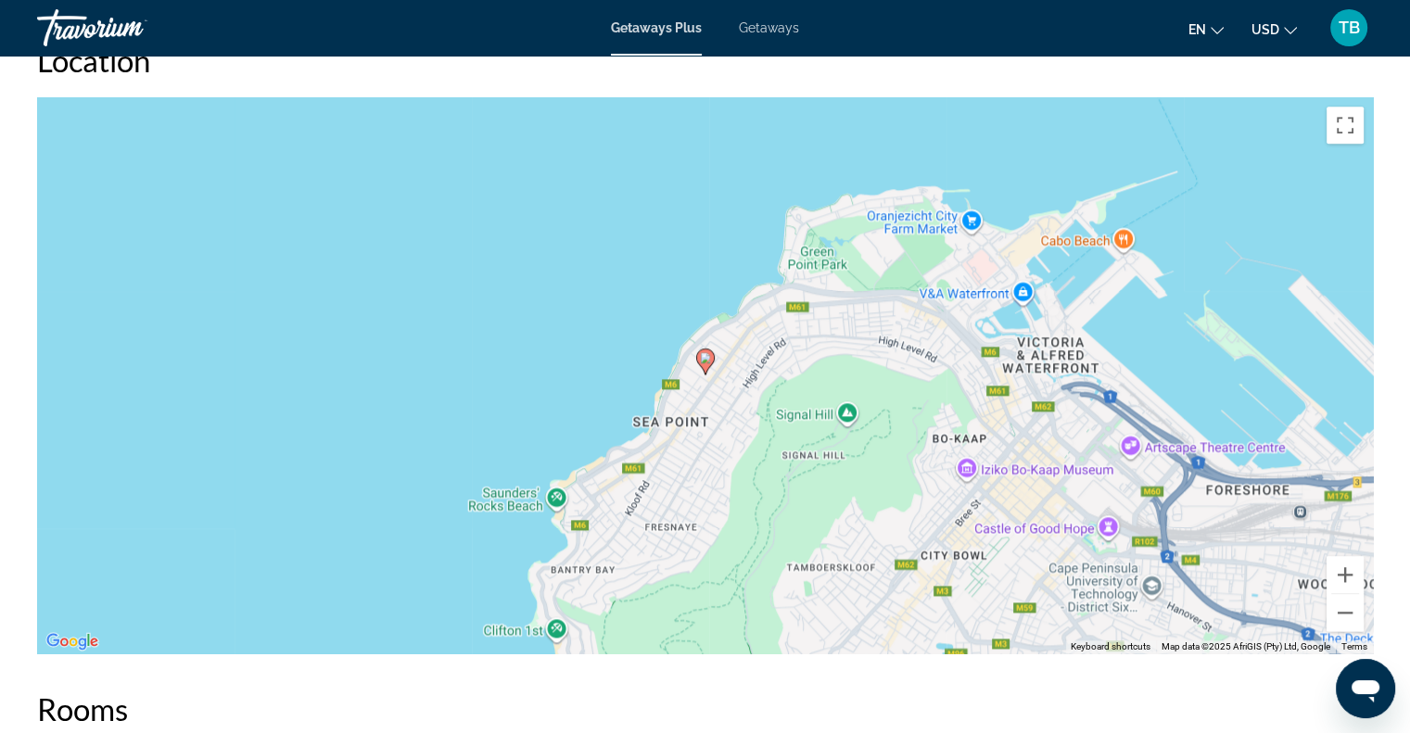
scroll to position [2282, 0]
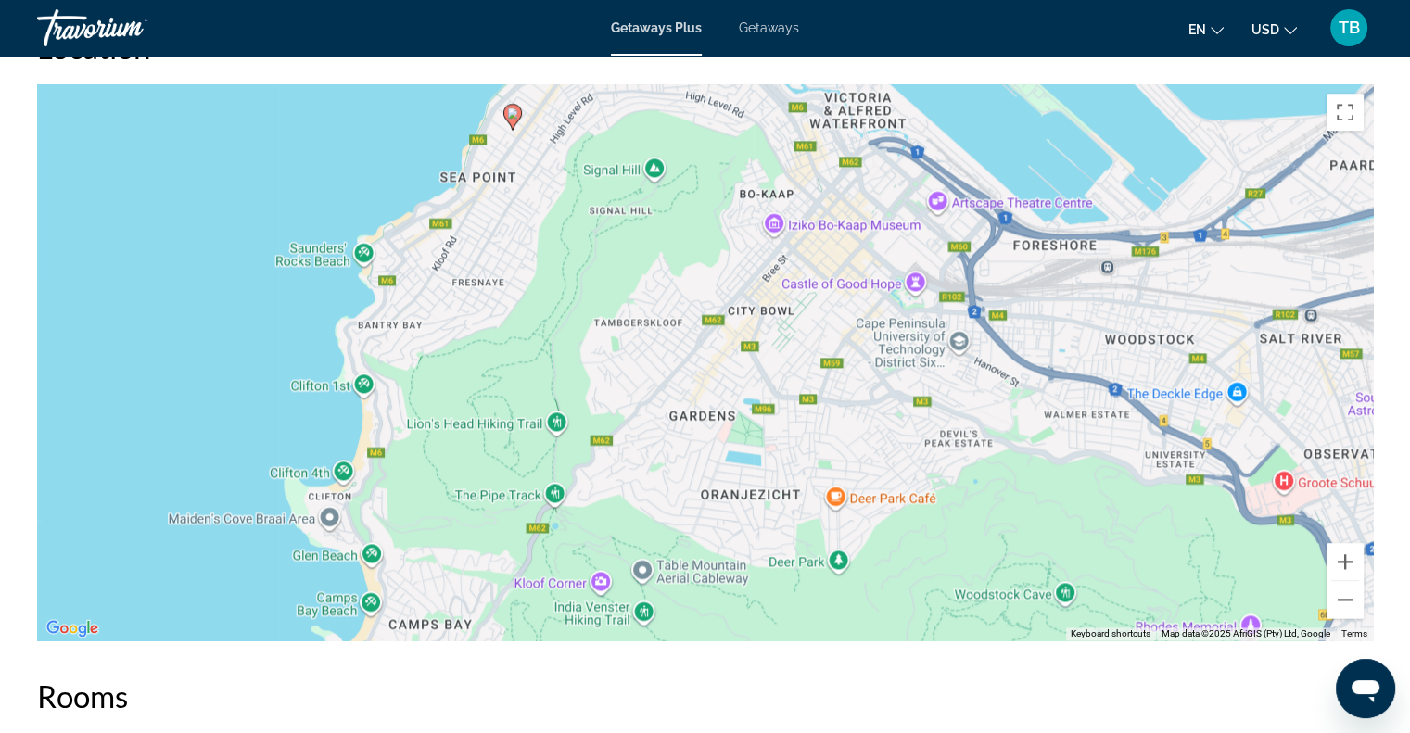
drag, startPoint x: 784, startPoint y: 460, endPoint x: 589, endPoint y: 226, distance: 304.7
click at [589, 226] on div "To activate drag with keyboard, press Alt + Enter. Once in keyboard drag state,…" at bounding box center [705, 362] width 1336 height 556
click at [1358, 599] on button "Zoom out" at bounding box center [1345, 599] width 37 height 37
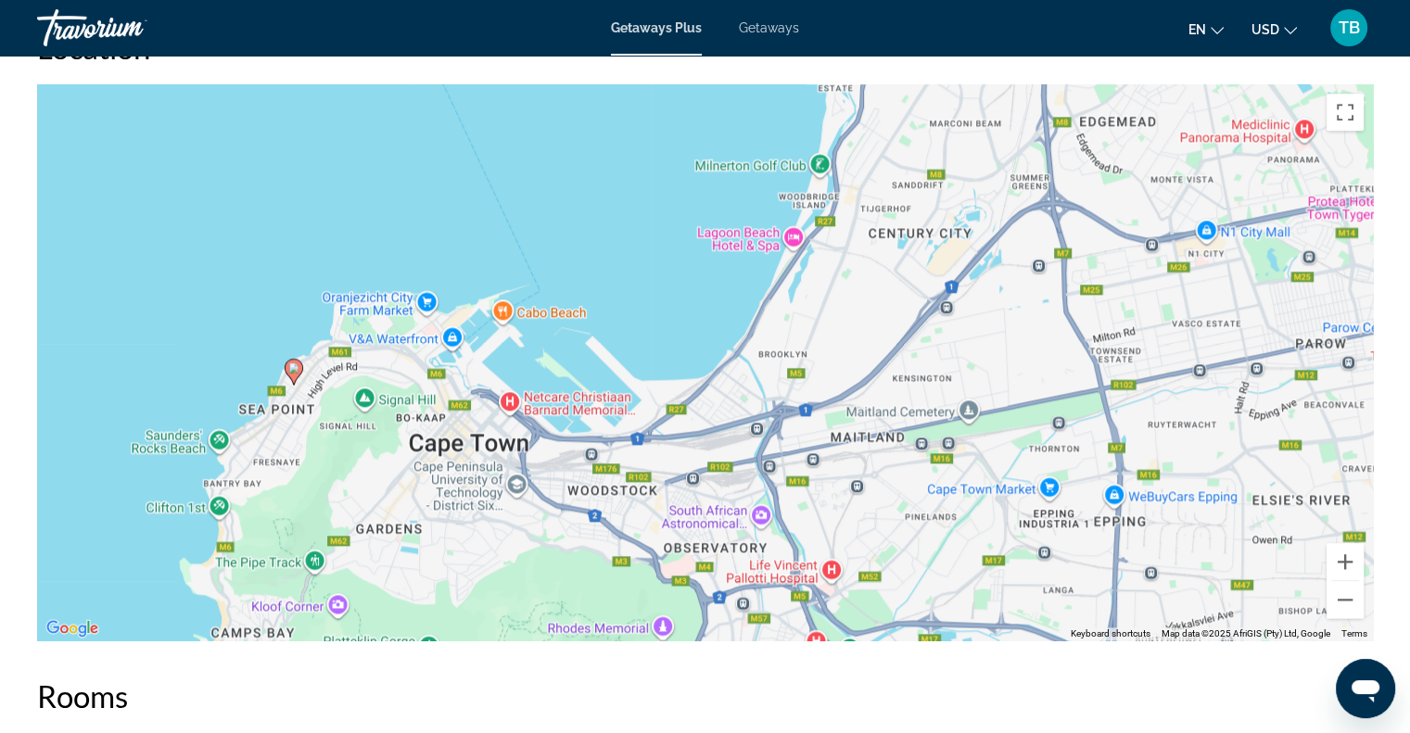
drag, startPoint x: 935, startPoint y: 407, endPoint x: 608, endPoint y: 546, distance: 355.6
click at [608, 546] on div "To activate drag with keyboard, press Alt + Enter. Once in keyboard drag state,…" at bounding box center [705, 362] width 1336 height 556
click at [1349, 601] on button "Zoom out" at bounding box center [1345, 599] width 37 height 37
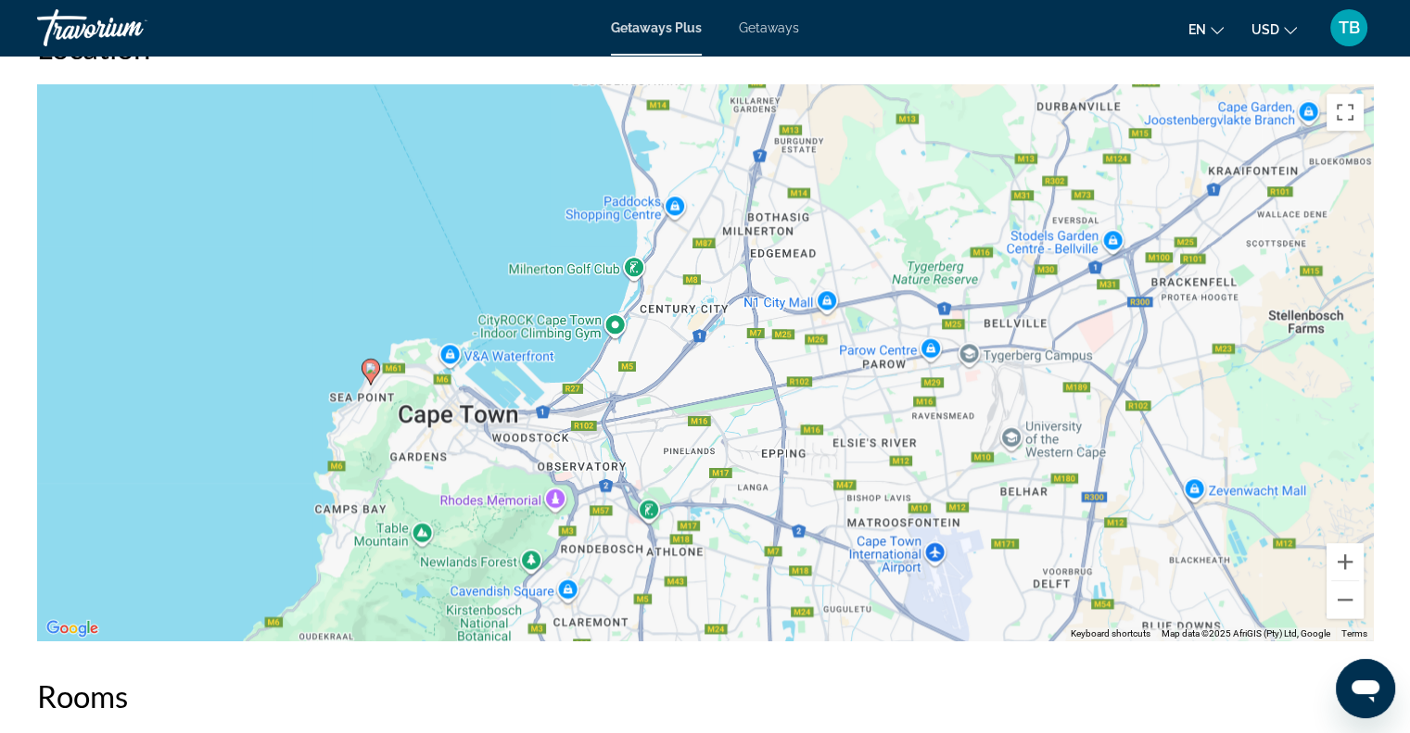
drag, startPoint x: 587, startPoint y: 429, endPoint x: 457, endPoint y: 433, distance: 129.8
click at [457, 433] on div "To activate drag with keyboard, press Alt + Enter. Once in keyboard drag state,…" at bounding box center [705, 362] width 1336 height 556
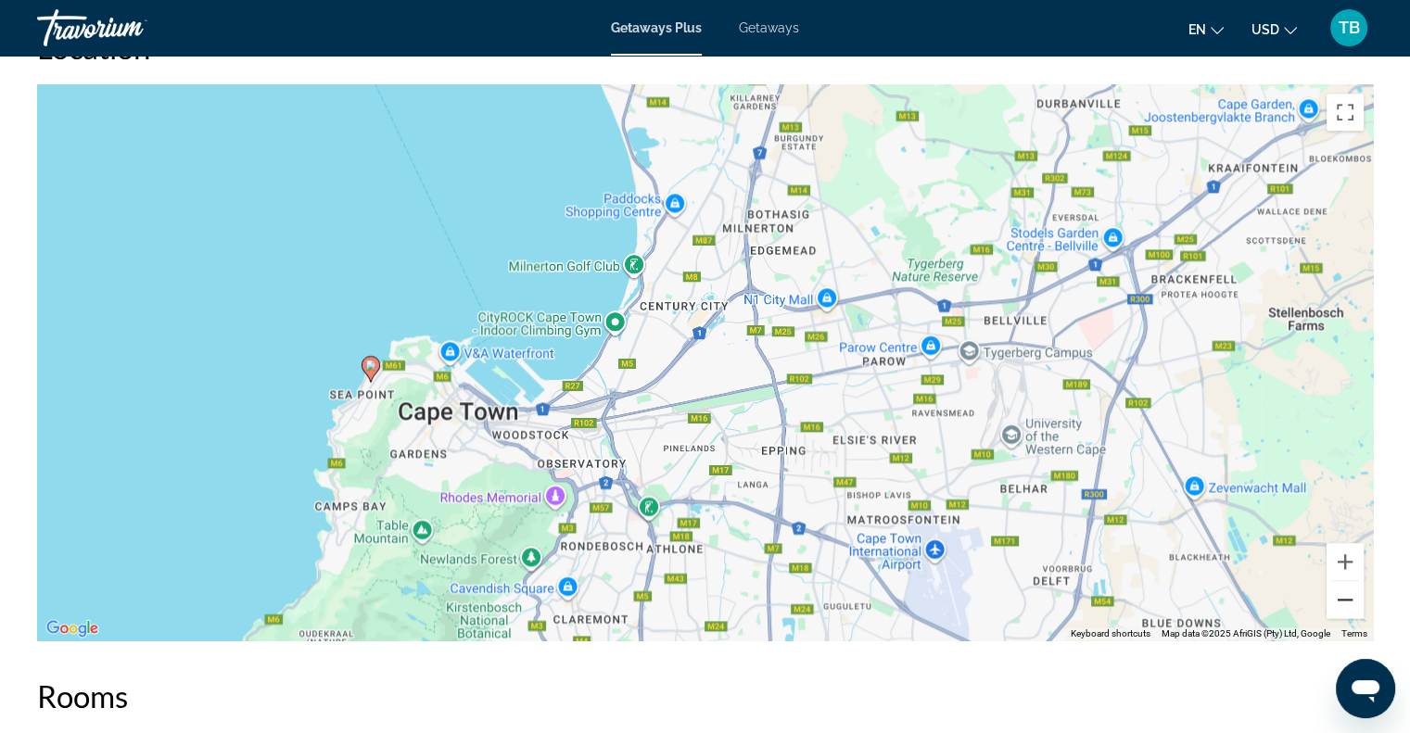
click at [1351, 604] on button "Zoom out" at bounding box center [1345, 599] width 37 height 37
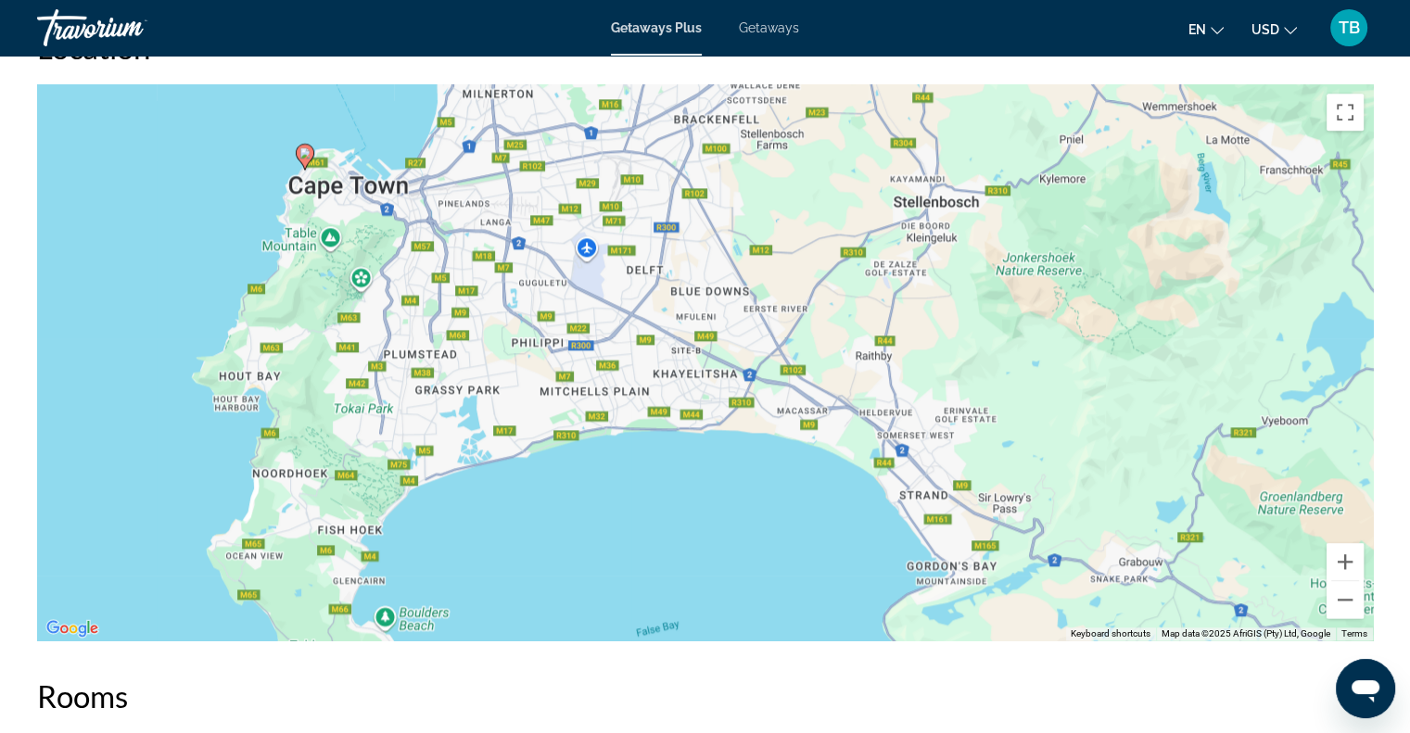
drag, startPoint x: 582, startPoint y: 396, endPoint x: 346, endPoint y: 194, distance: 311.0
click at [346, 194] on div "To activate drag with keyboard, press Alt + Enter. Once in keyboard drag state,…" at bounding box center [705, 362] width 1336 height 556
drag, startPoint x: 349, startPoint y: 261, endPoint x: 525, endPoint y: 282, distance: 177.4
click at [525, 282] on div "To activate drag with keyboard, press Alt + Enter. Once in keyboard drag state,…" at bounding box center [705, 362] width 1336 height 556
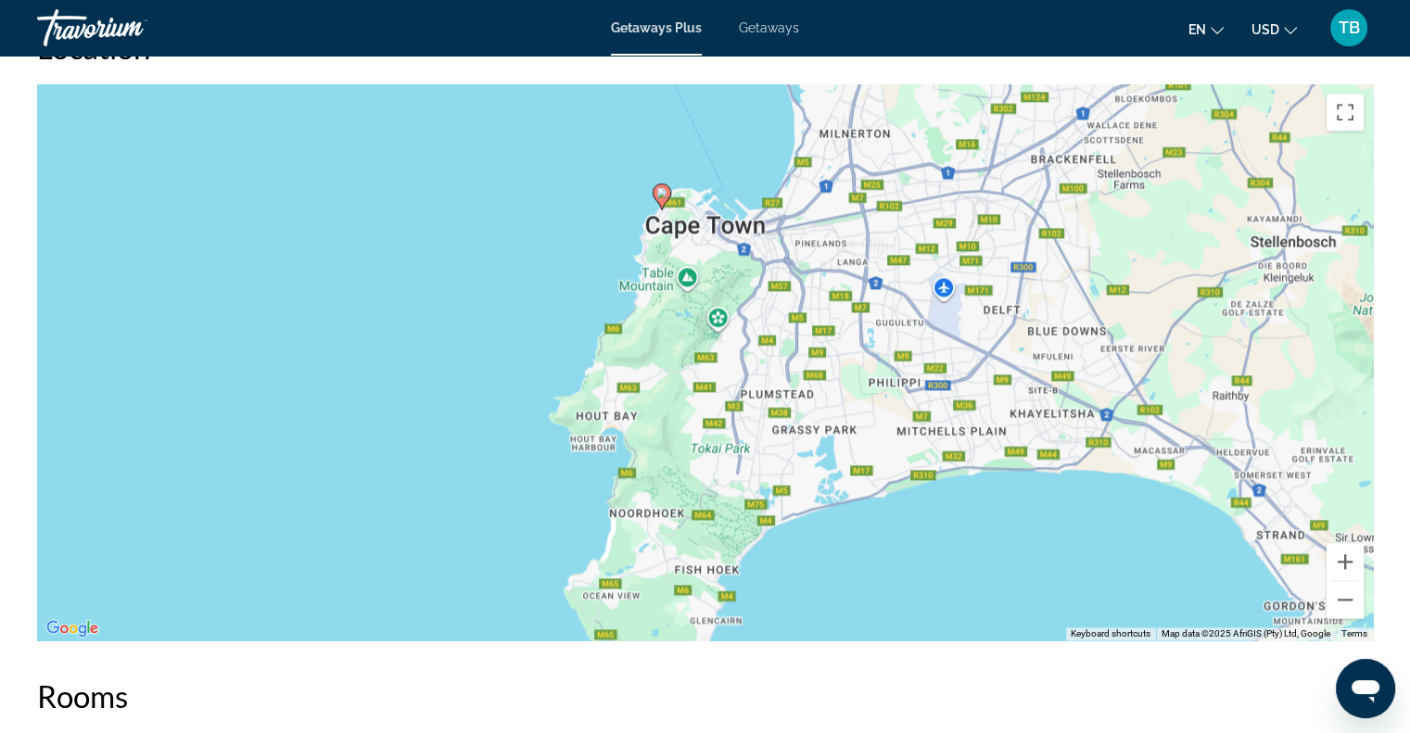
drag, startPoint x: 525, startPoint y: 282, endPoint x: 408, endPoint y: 268, distance: 117.6
click at [408, 268] on div "To activate drag with keyboard, press Alt + Enter. Once in keyboard drag state,…" at bounding box center [705, 362] width 1336 height 556
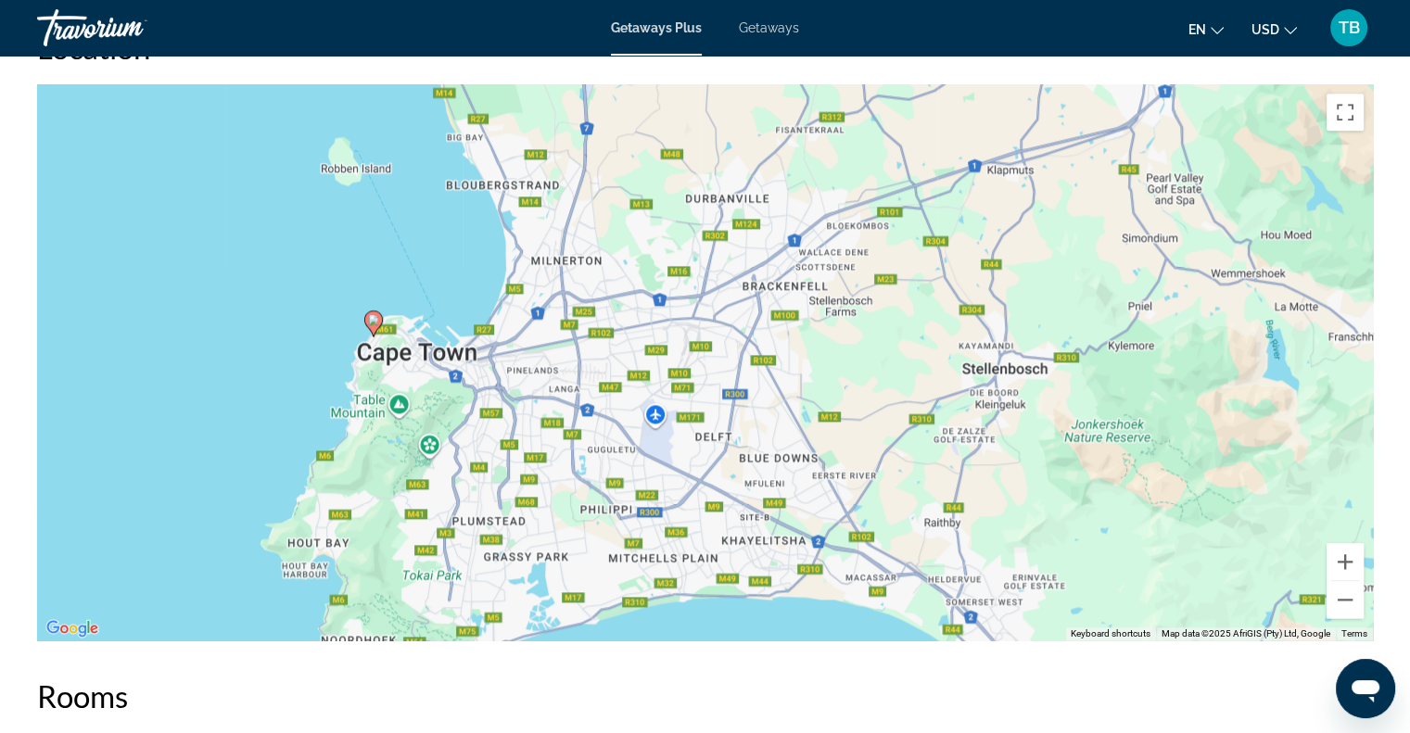
drag, startPoint x: 629, startPoint y: 472, endPoint x: 337, endPoint y: 600, distance: 318.8
click at [337, 600] on div "To activate drag with keyboard, press Alt + Enter. Once in keyboard drag state,…" at bounding box center [705, 362] width 1336 height 556
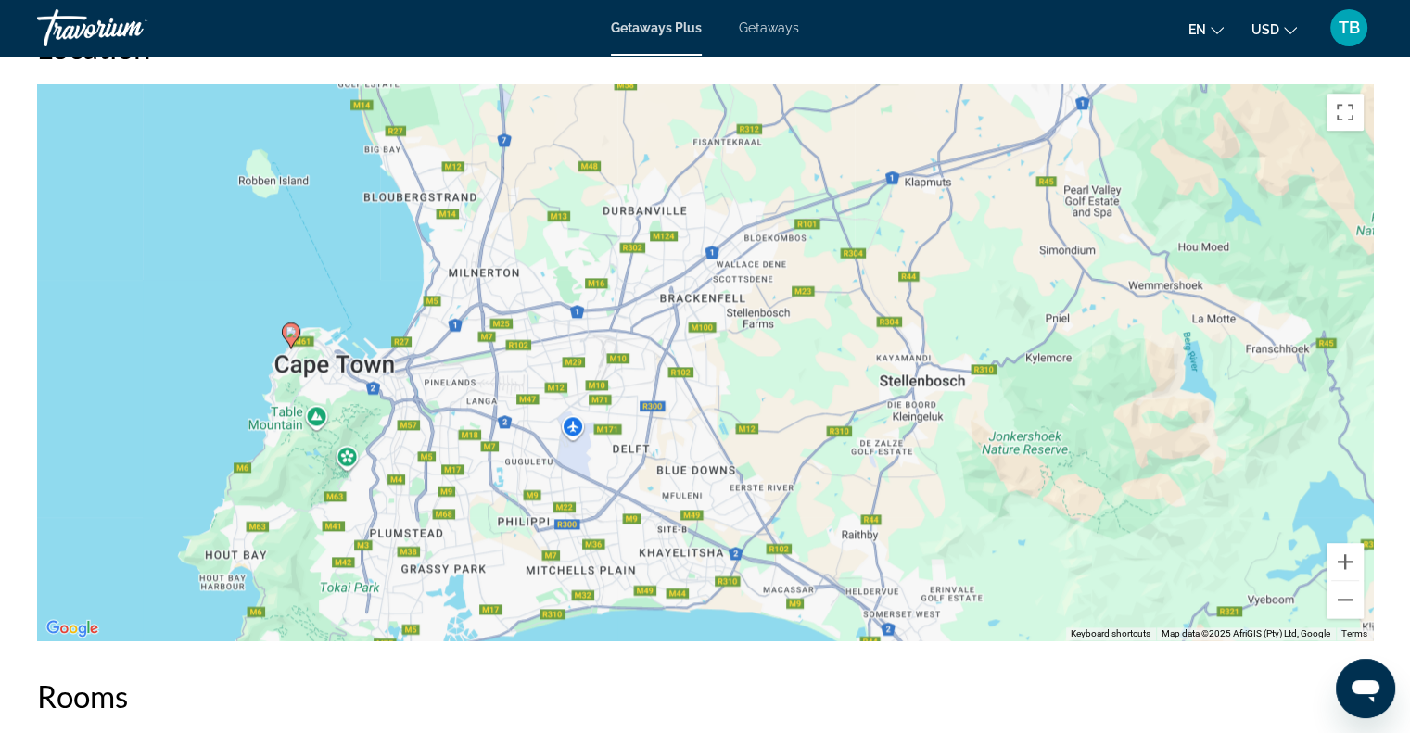
drag, startPoint x: 899, startPoint y: 431, endPoint x: 812, endPoint y: 446, distance: 88.4
click at [812, 446] on div "To activate drag with keyboard, press Alt + Enter. Once in keyboard drag state,…" at bounding box center [705, 362] width 1336 height 556
click at [1334, 590] on button "Zoom out" at bounding box center [1345, 599] width 37 height 37
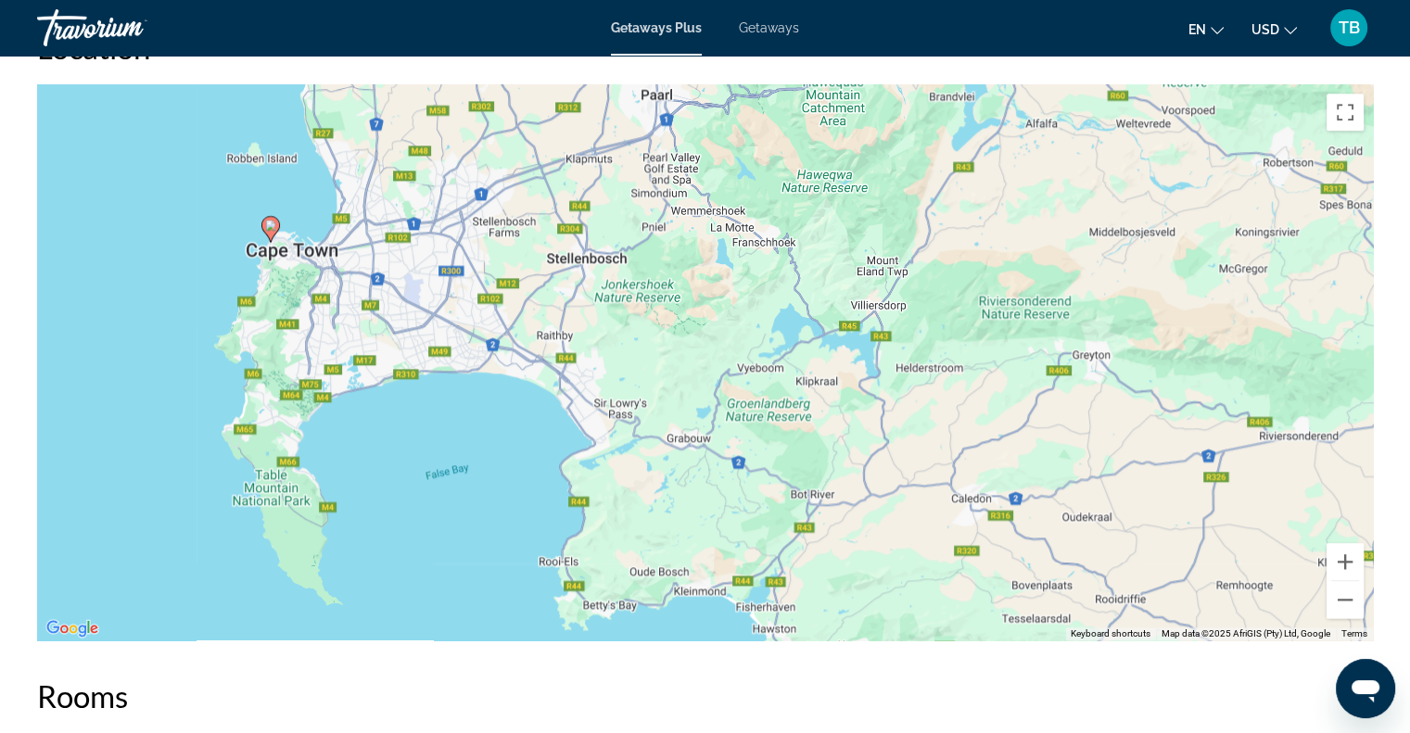
drag, startPoint x: 567, startPoint y: 410, endPoint x: 335, endPoint y: 297, distance: 258.7
click at [335, 297] on div "To activate drag with keyboard, press Alt + Enter. Once in keyboard drag state,…" at bounding box center [705, 362] width 1336 height 556
click at [1337, 565] on button "Zoom in" at bounding box center [1345, 561] width 37 height 37
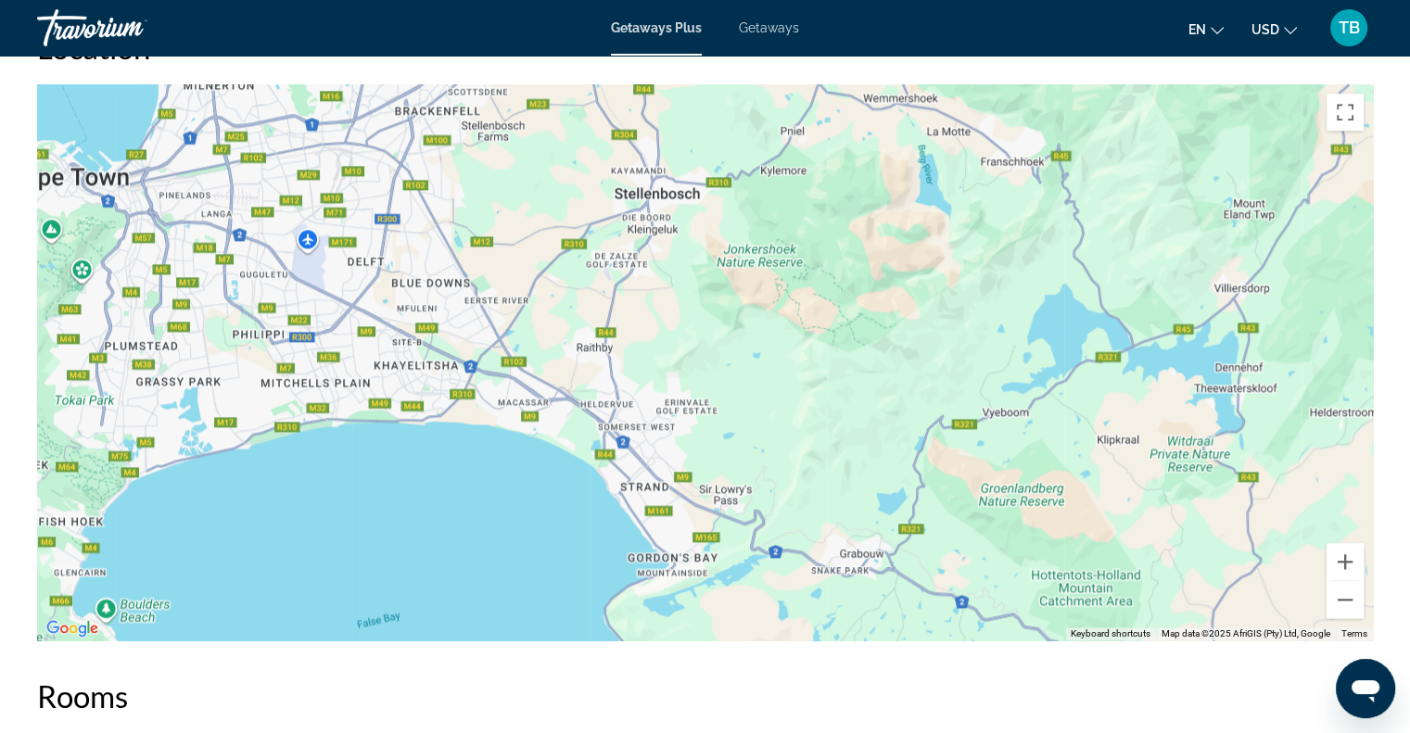
drag, startPoint x: 202, startPoint y: 330, endPoint x: 430, endPoint y: 382, distance: 233.9
click at [430, 382] on div "To activate drag with keyboard, press Alt + Enter. Once in keyboard drag state,…" at bounding box center [705, 362] width 1336 height 556
